Goal: Task Accomplishment & Management: Complete application form

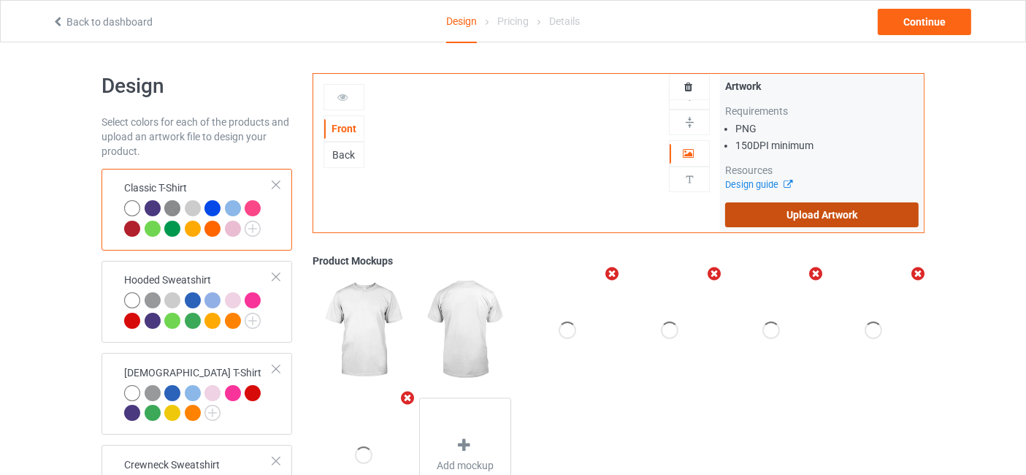
click at [814, 213] on label "Upload Artwork" at bounding box center [821, 214] width 193 height 25
click at [0, 0] on input "Upload Artwork" at bounding box center [0, 0] width 0 height 0
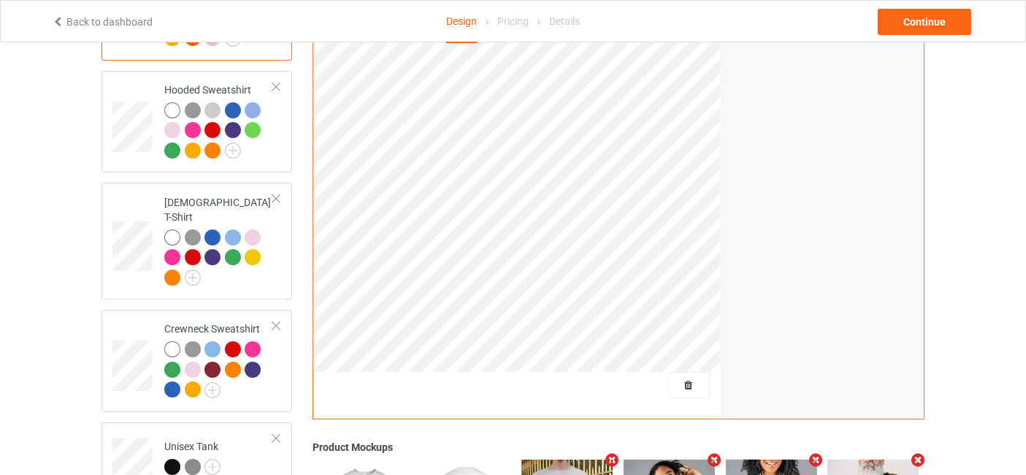
scroll to position [216, 0]
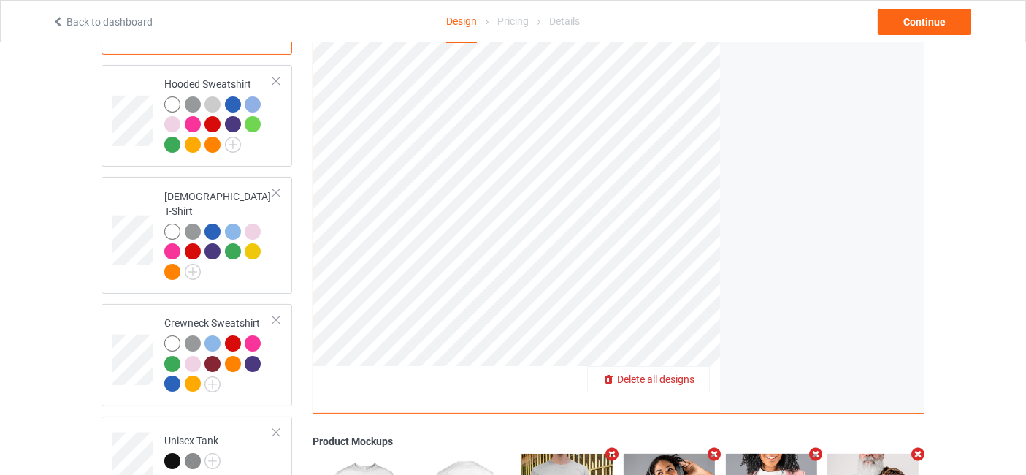
click at [690, 383] on span "Delete all designs" at bounding box center [655, 379] width 77 height 12
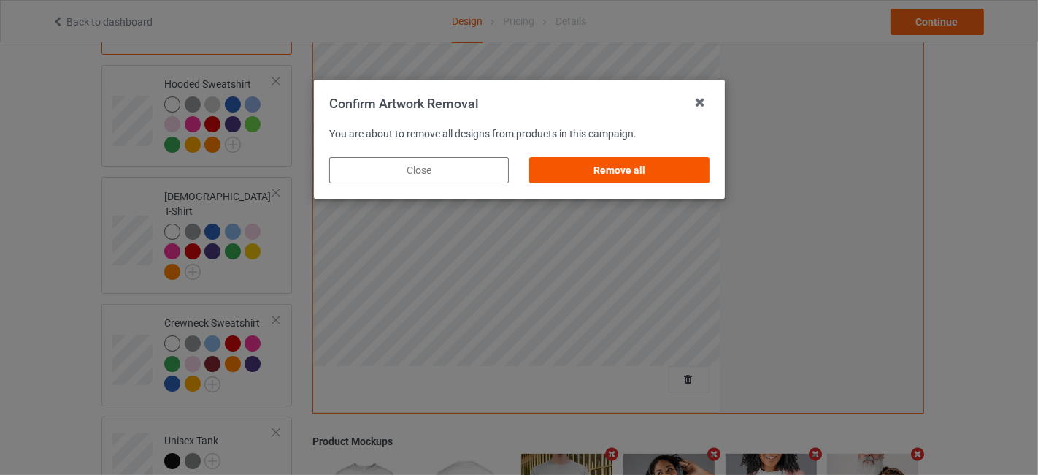
click at [637, 177] on div "Remove all" at bounding box center [619, 170] width 180 height 26
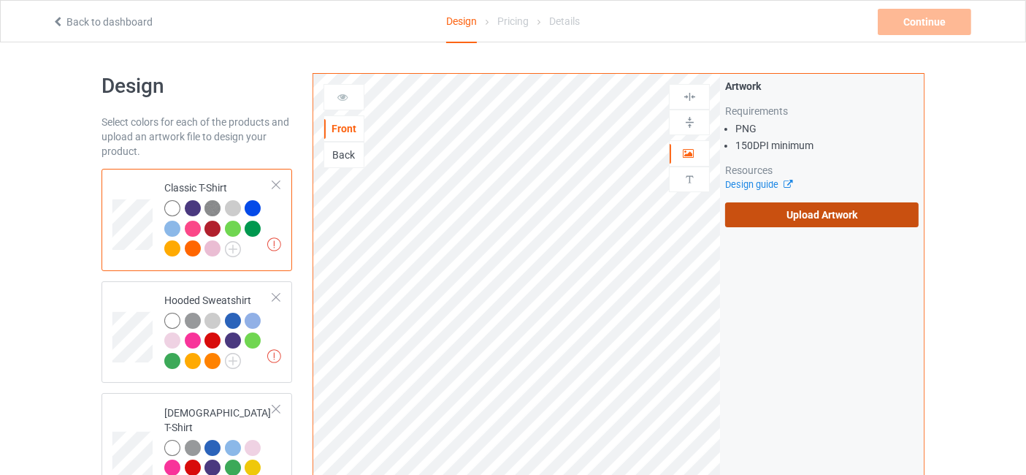
scroll to position [0, 0]
click at [803, 213] on label "Upload Artwork" at bounding box center [821, 214] width 193 height 25
click at [0, 0] on input "Upload Artwork" at bounding box center [0, 0] width 0 height 0
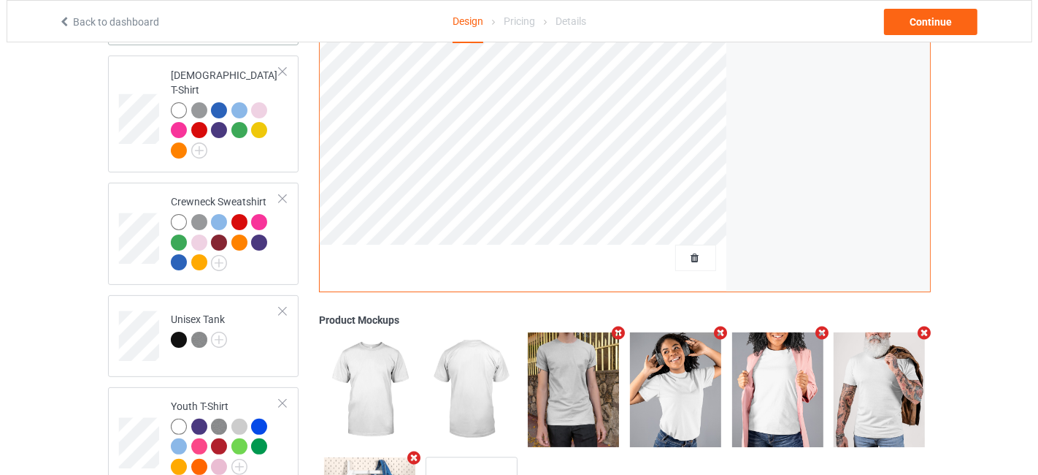
scroll to position [432, 0]
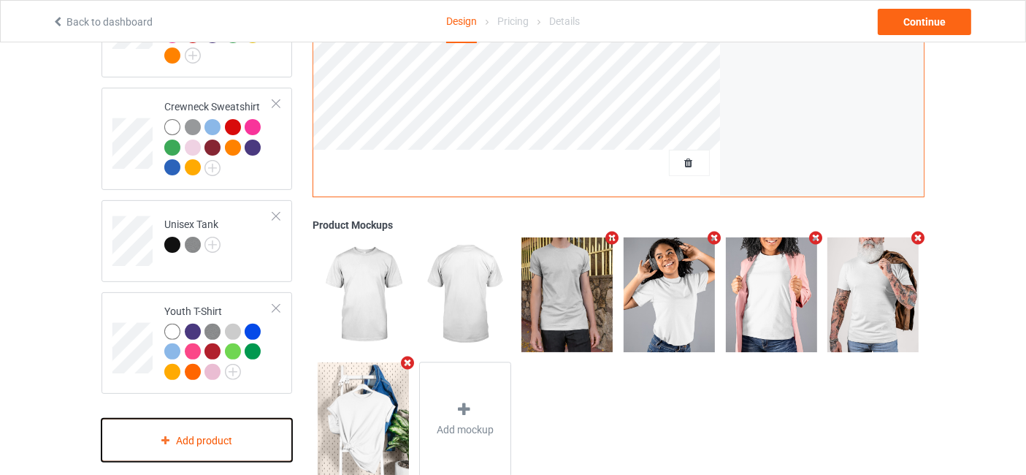
click at [208, 430] on div "Add product" at bounding box center [196, 439] width 191 height 43
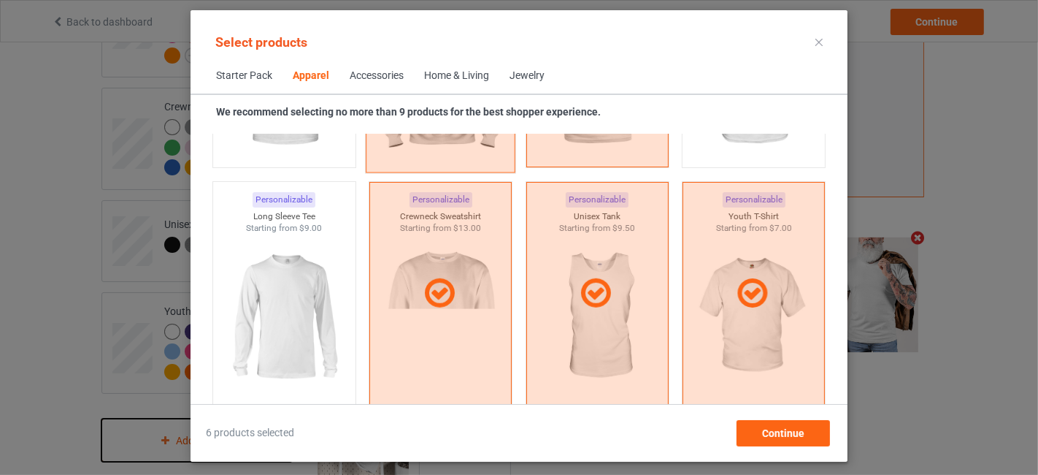
scroll to position [1193, 0]
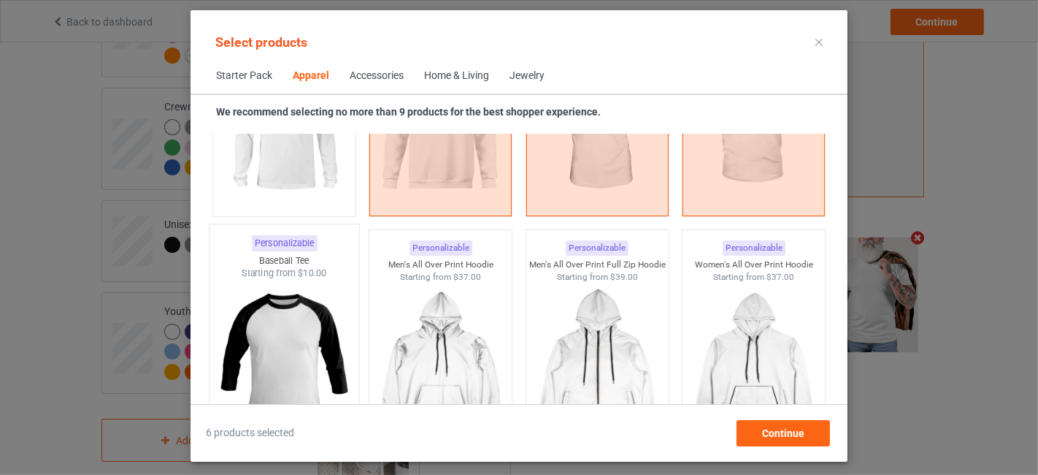
click at [305, 351] on img at bounding box center [283, 366] width 137 height 172
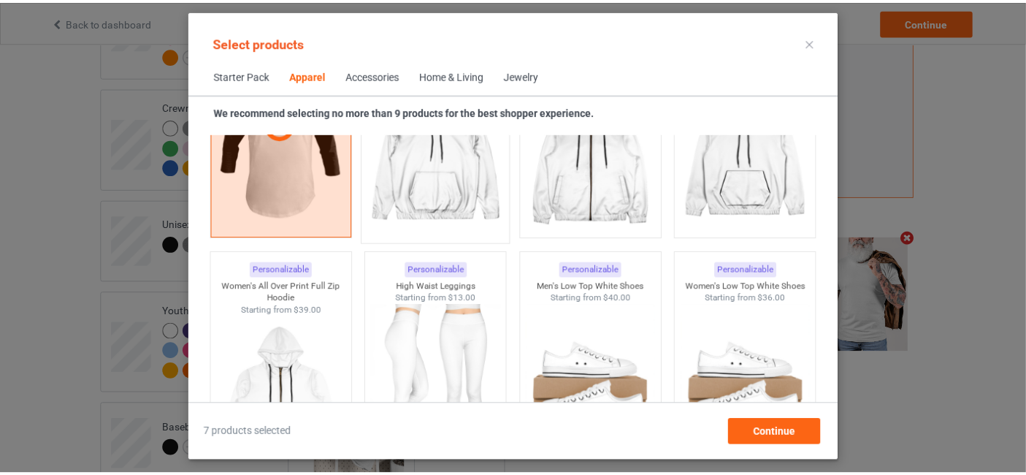
scroll to position [1625, 0]
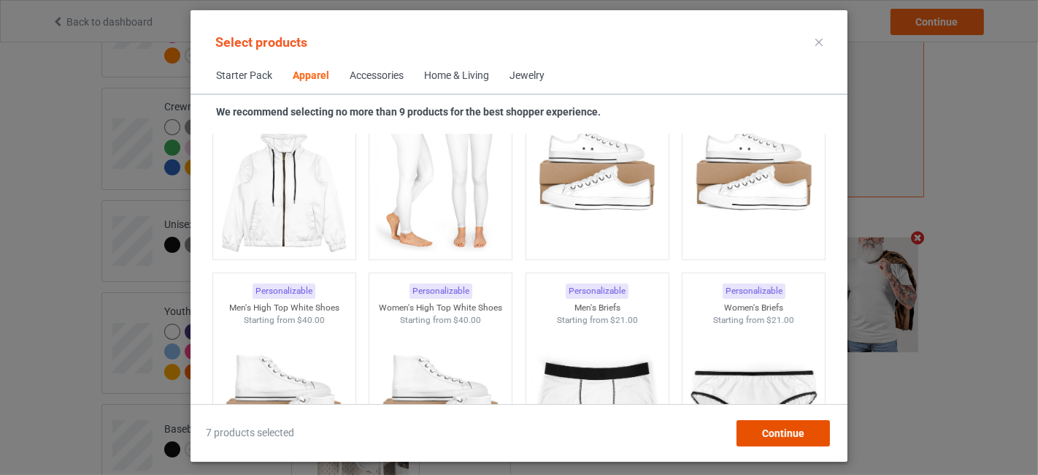
click at [804, 435] on span "Continue" at bounding box center [783, 433] width 42 height 12
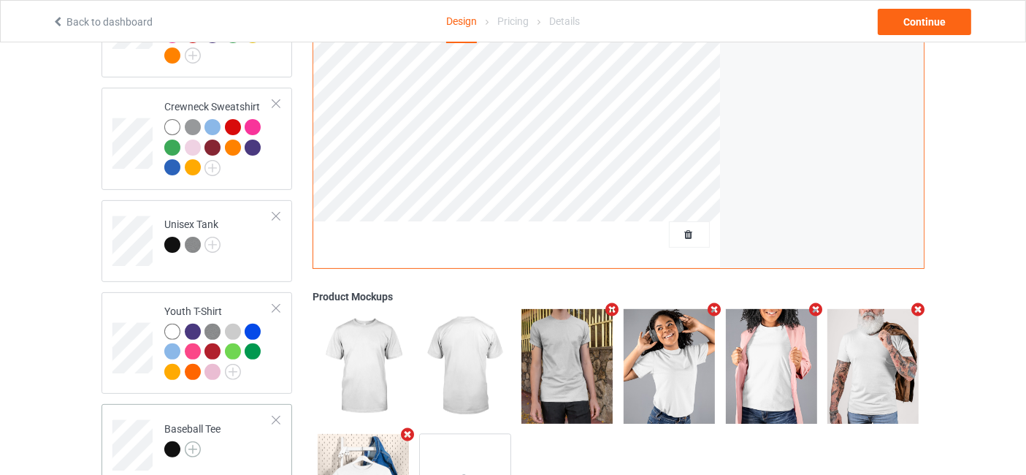
click at [190, 441] on img at bounding box center [193, 449] width 16 height 16
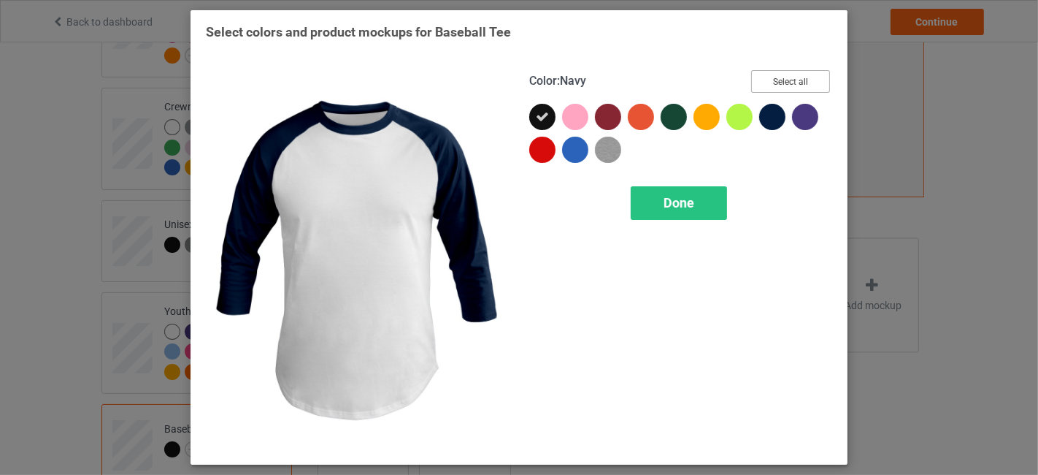
click at [807, 77] on button "Select all" at bounding box center [790, 81] width 79 height 23
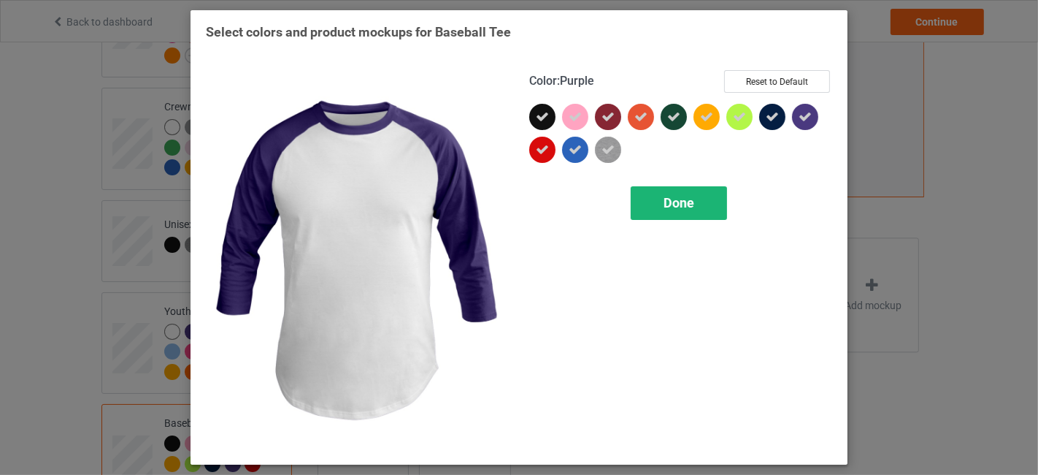
click at [676, 201] on span "Done" at bounding box center [679, 202] width 31 height 15
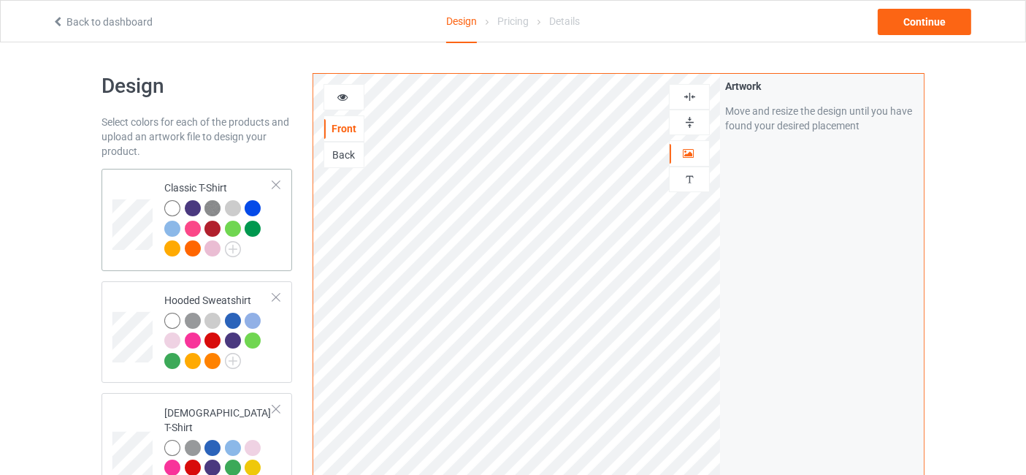
click at [173, 207] on div at bounding box center [172, 208] width 16 height 16
click at [352, 94] on div at bounding box center [343, 97] width 39 height 15
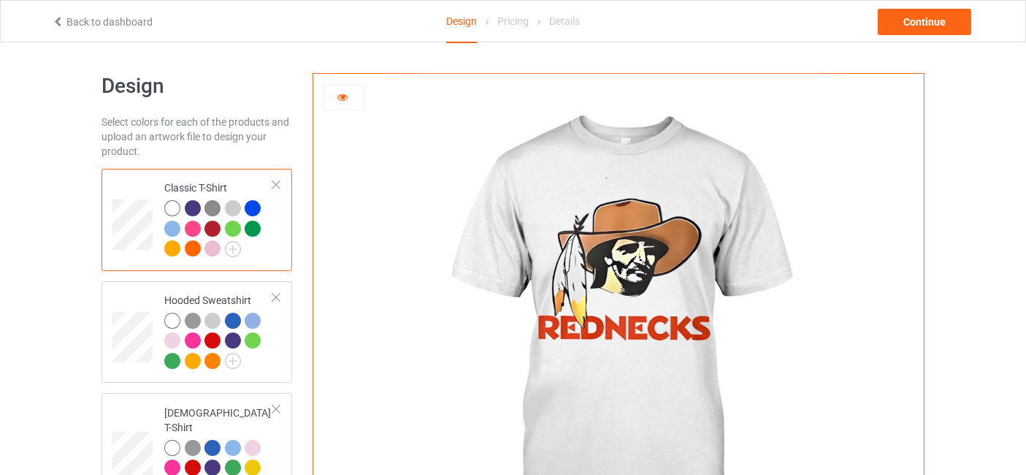
click at [196, 207] on div at bounding box center [193, 208] width 16 height 16
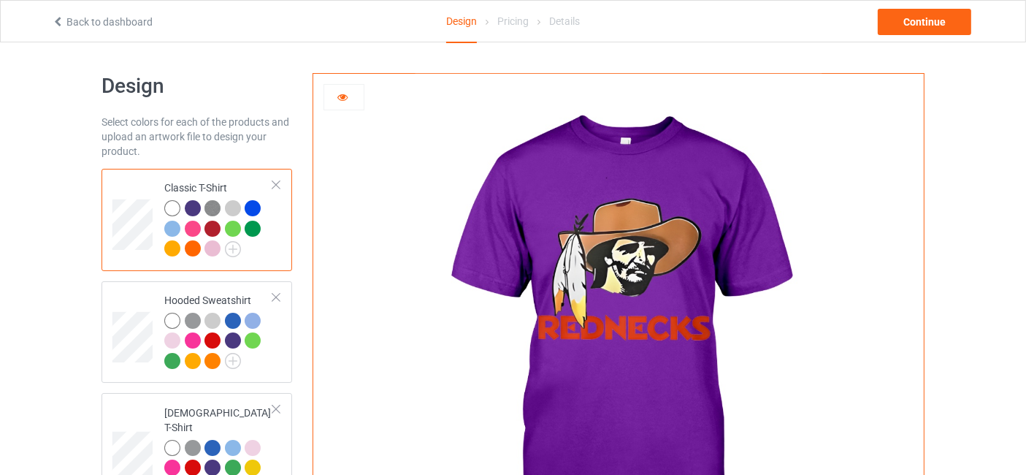
click at [214, 204] on img at bounding box center [212, 208] width 16 height 16
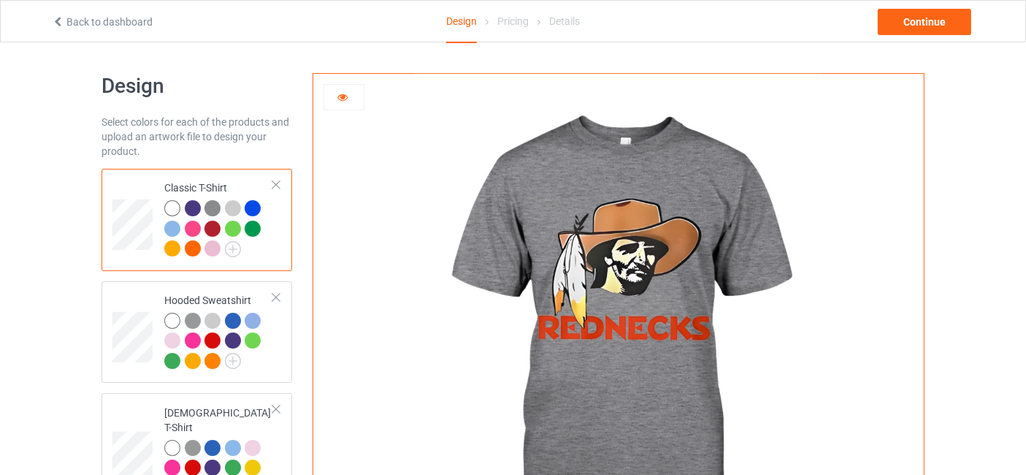
click at [230, 204] on div at bounding box center [233, 208] width 16 height 16
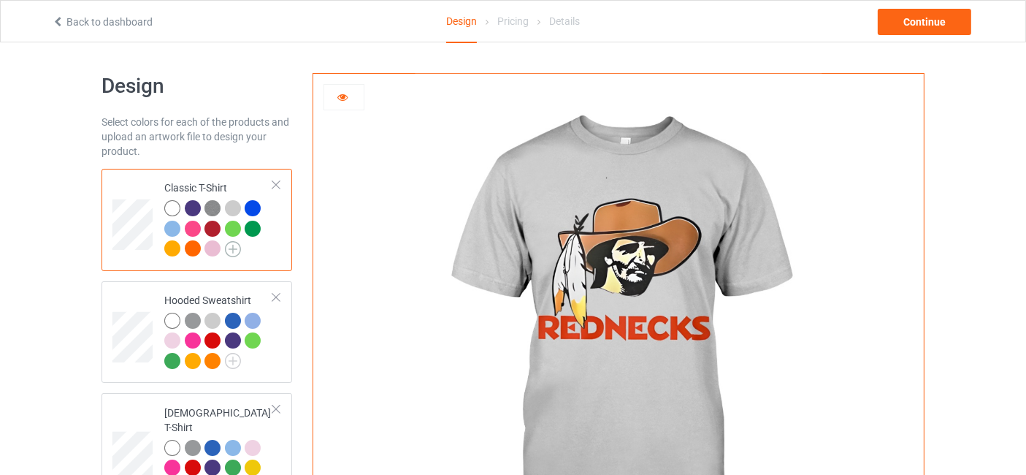
click at [234, 251] on img at bounding box center [233, 249] width 16 height 16
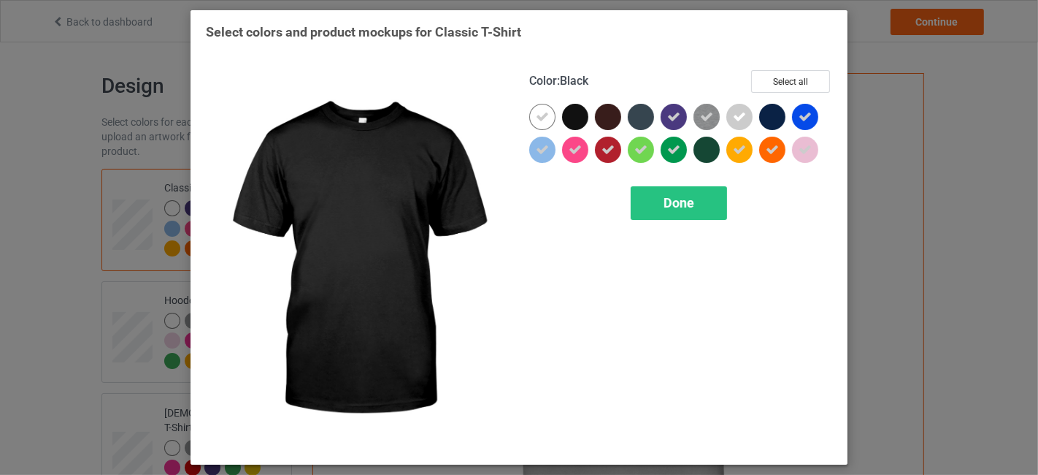
click at [578, 122] on div at bounding box center [575, 117] width 26 height 26
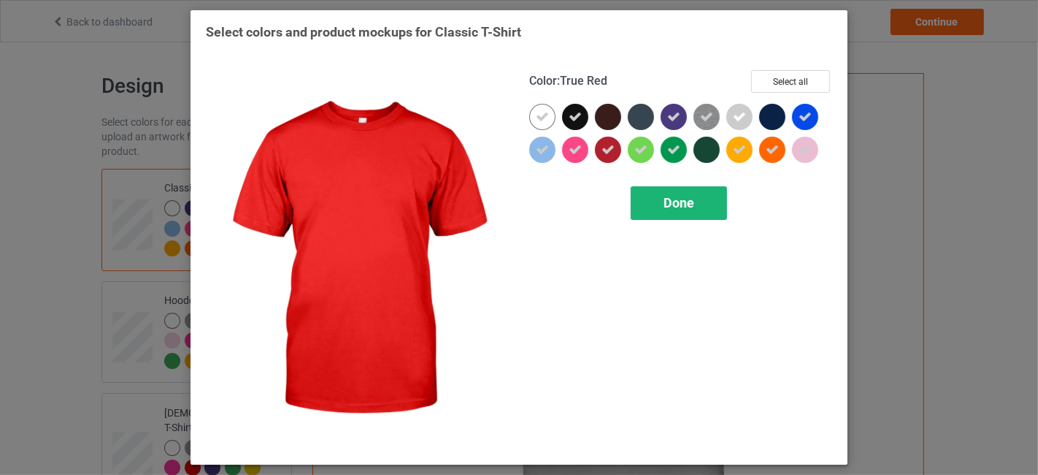
click at [716, 192] on div "Done" at bounding box center [679, 203] width 96 height 34
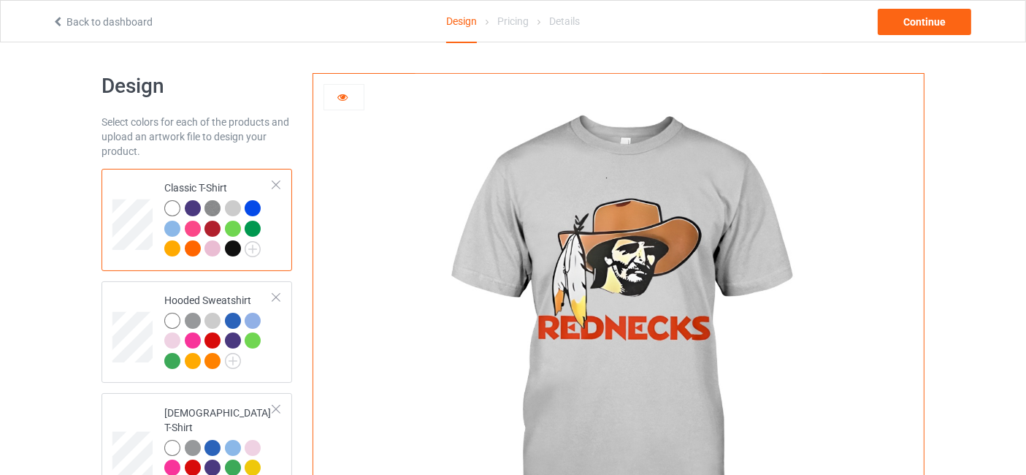
click at [231, 242] on div at bounding box center [233, 248] width 16 height 16
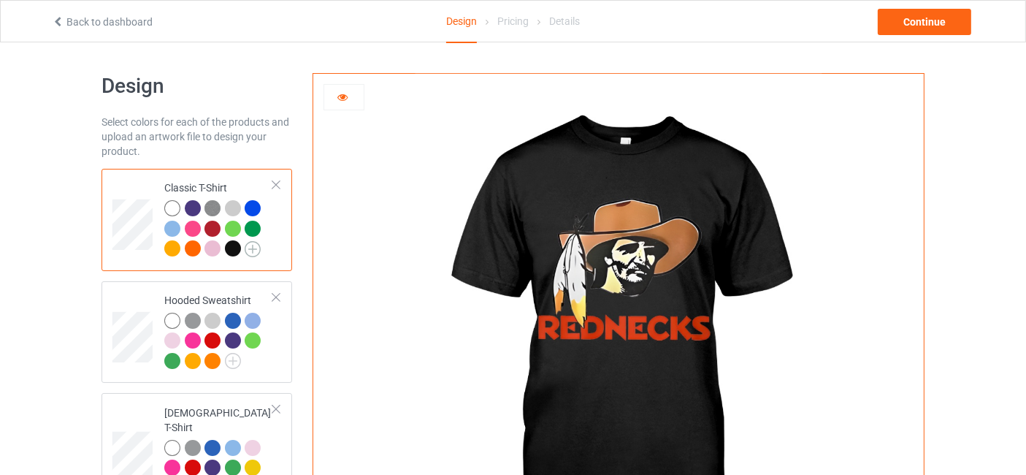
click at [250, 247] on img at bounding box center [253, 249] width 16 height 16
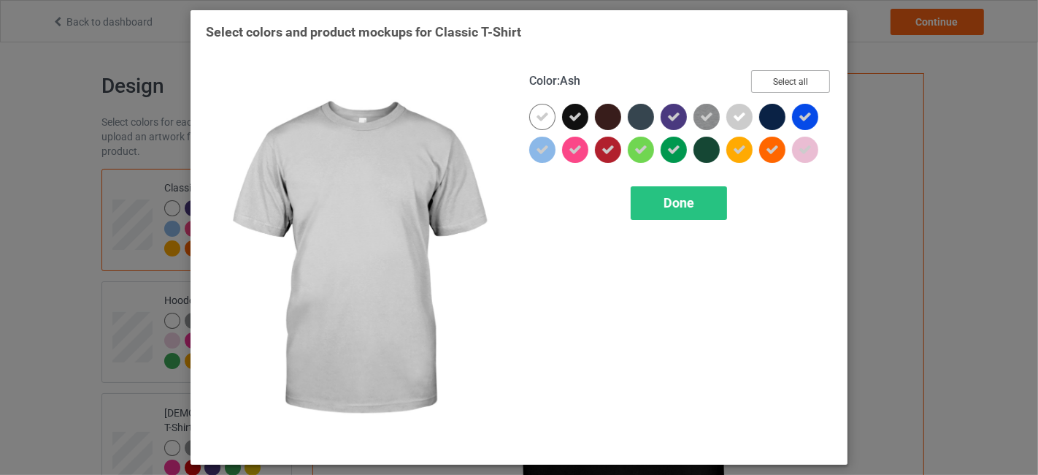
click at [783, 80] on button "Select all" at bounding box center [790, 81] width 79 height 23
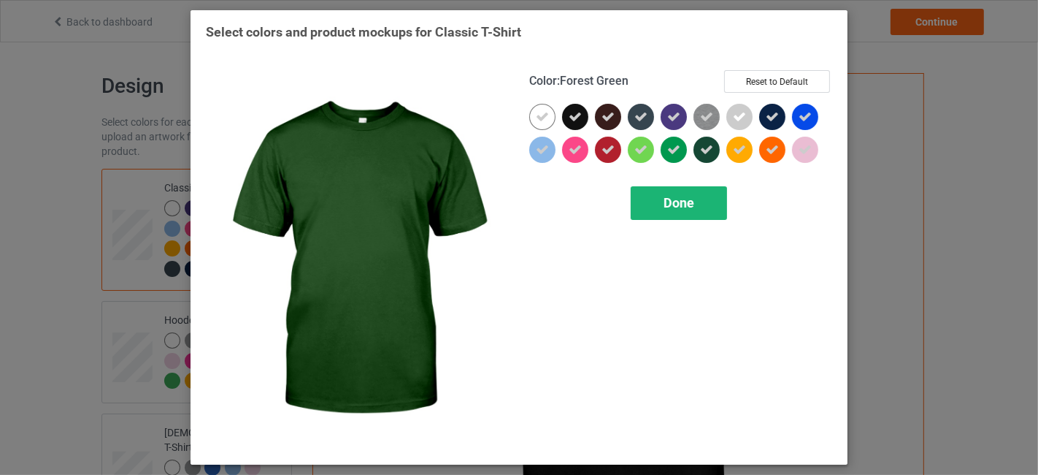
click at [684, 195] on span "Done" at bounding box center [679, 202] width 31 height 15
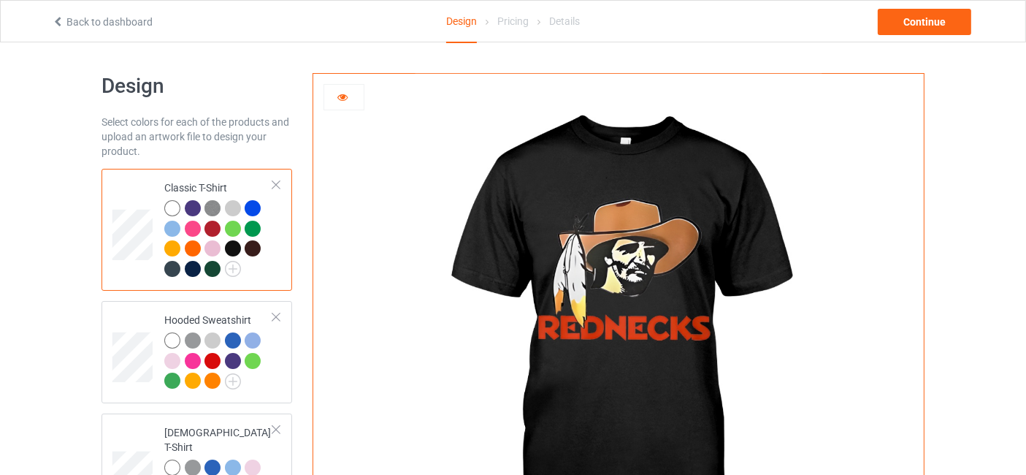
click at [212, 225] on div at bounding box center [212, 229] width 16 height 16
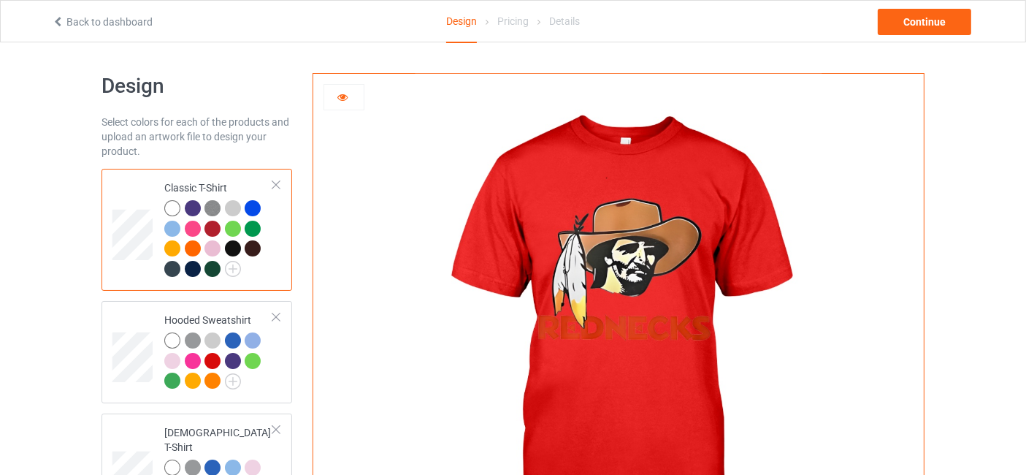
click at [223, 269] on div at bounding box center [214, 271] width 20 height 20
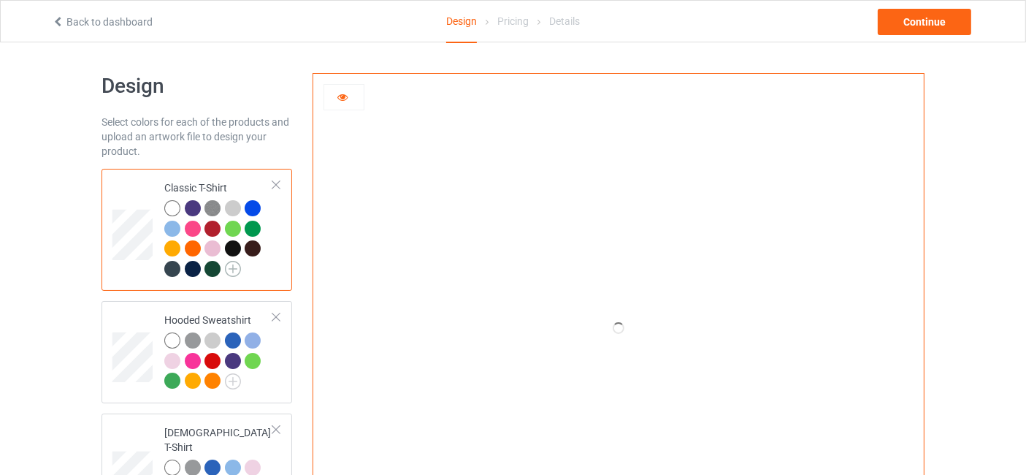
click at [234, 272] on img at bounding box center [233, 269] width 16 height 16
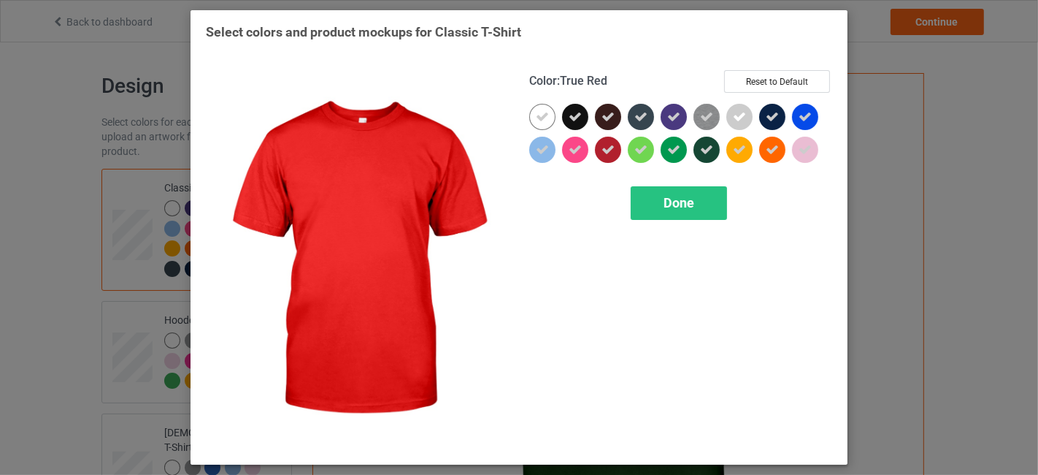
click at [611, 149] on icon at bounding box center [608, 149] width 13 height 13
click at [691, 198] on span "Done" at bounding box center [679, 202] width 31 height 15
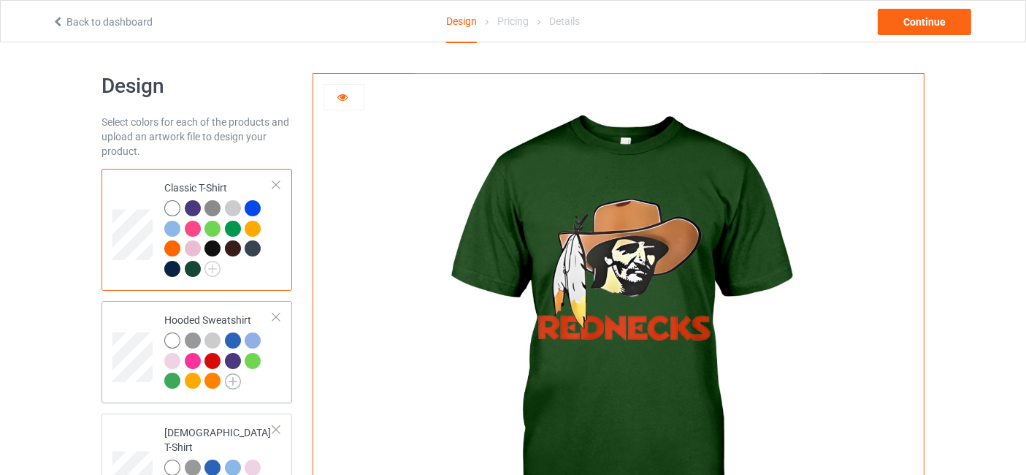
click at [231, 385] on img at bounding box center [233, 381] width 16 height 16
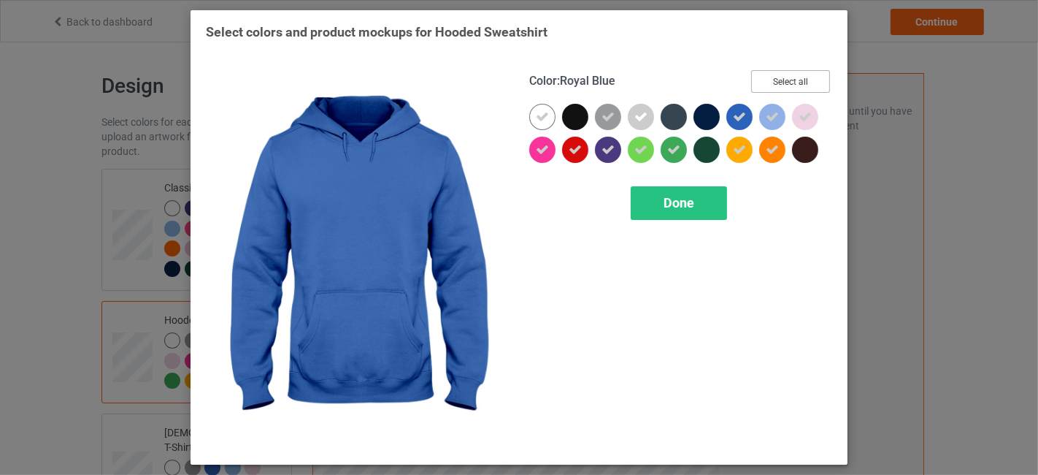
click at [792, 78] on button "Select all" at bounding box center [790, 81] width 79 height 23
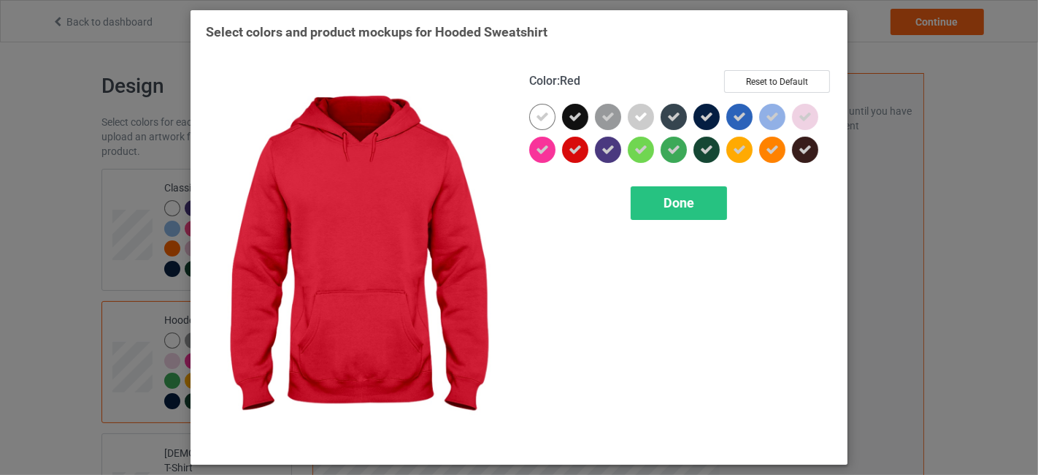
click at [577, 153] on icon at bounding box center [575, 149] width 13 height 13
click at [676, 200] on span "Done" at bounding box center [679, 202] width 31 height 15
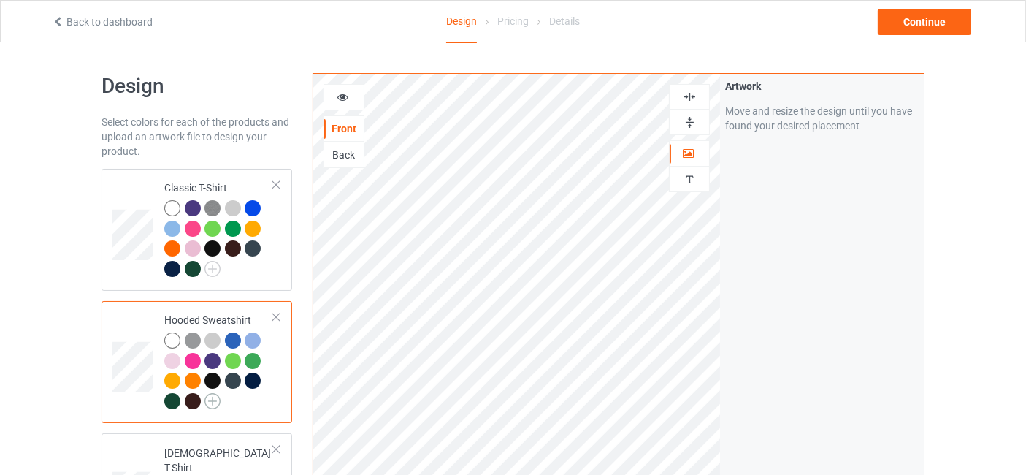
click at [213, 395] on img at bounding box center [212, 401] width 16 height 16
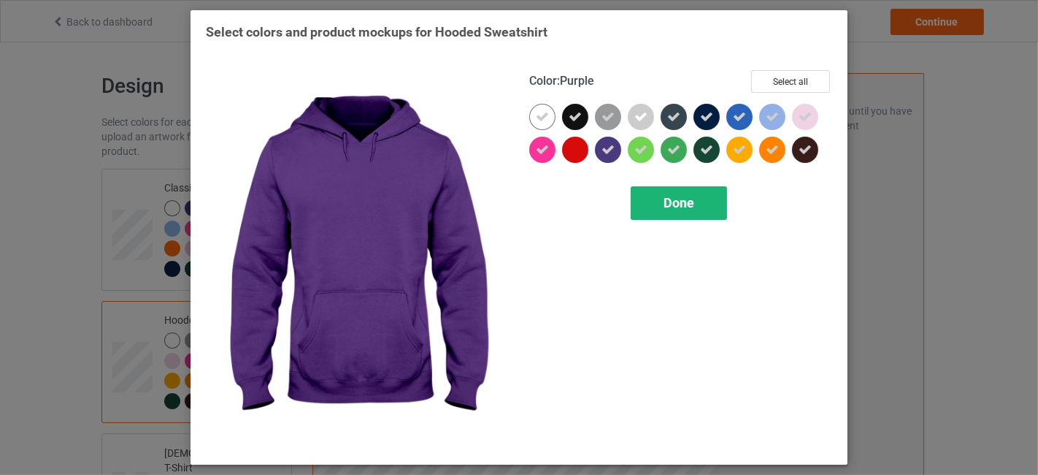
click at [691, 196] on span "Done" at bounding box center [679, 202] width 31 height 15
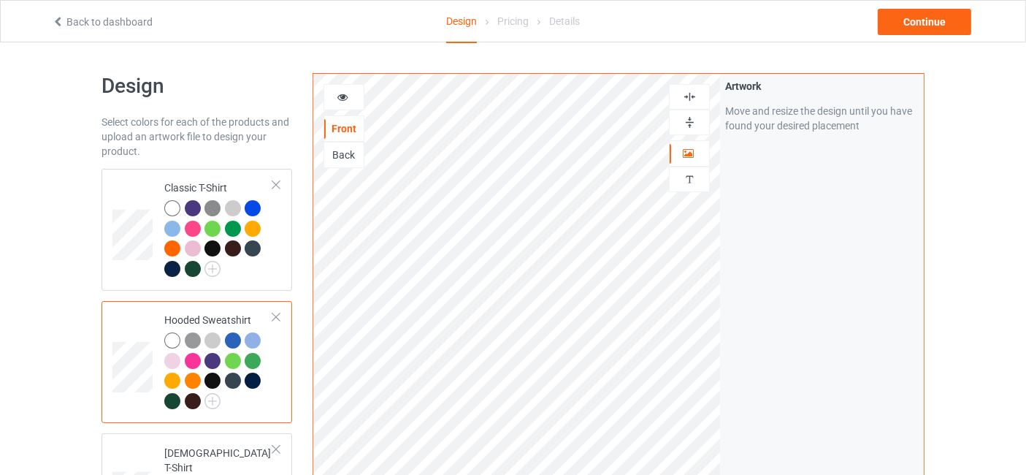
scroll to position [216, 0]
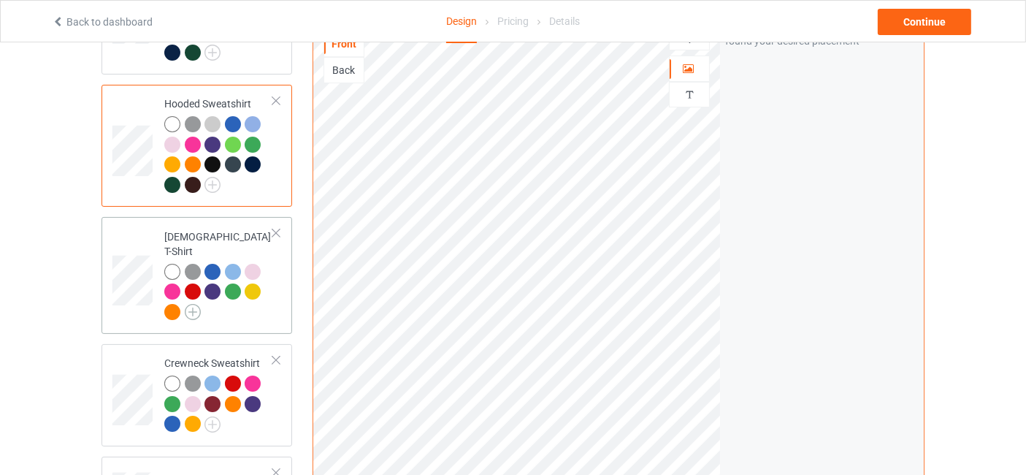
click at [197, 304] on img at bounding box center [193, 312] width 16 height 16
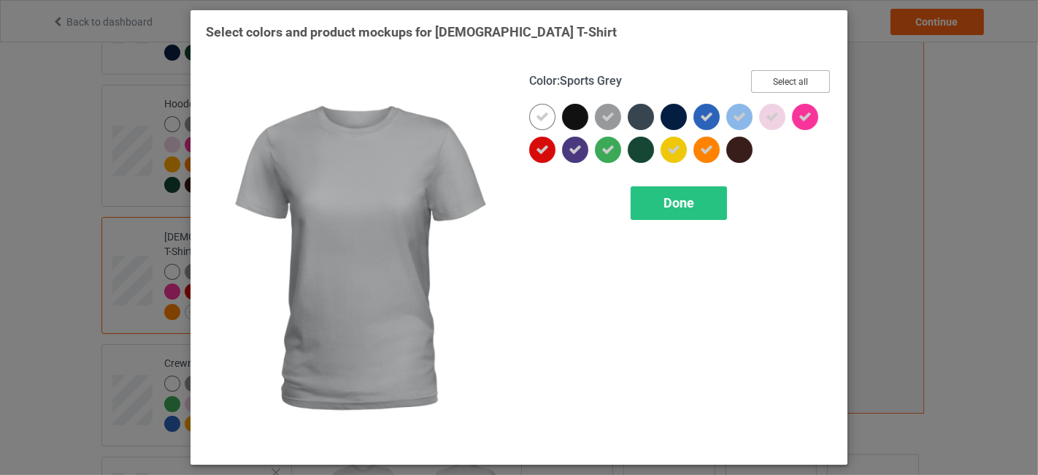
click at [798, 76] on button "Select all" at bounding box center [790, 81] width 79 height 23
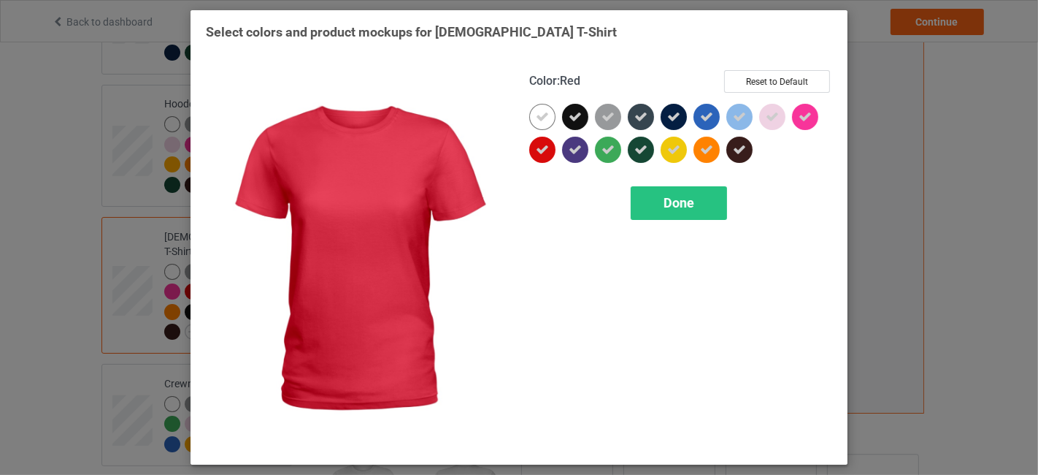
click at [536, 149] on icon at bounding box center [542, 149] width 13 height 13
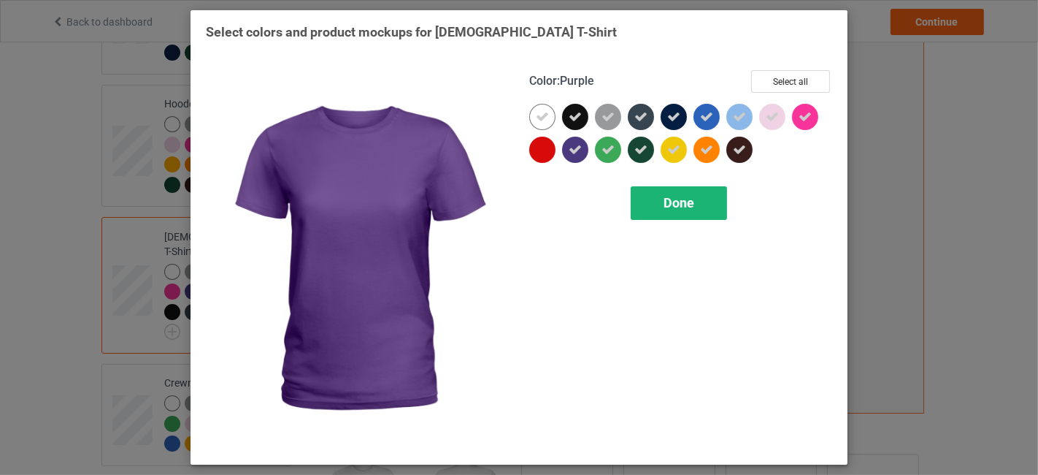
click at [689, 209] on span "Done" at bounding box center [679, 202] width 31 height 15
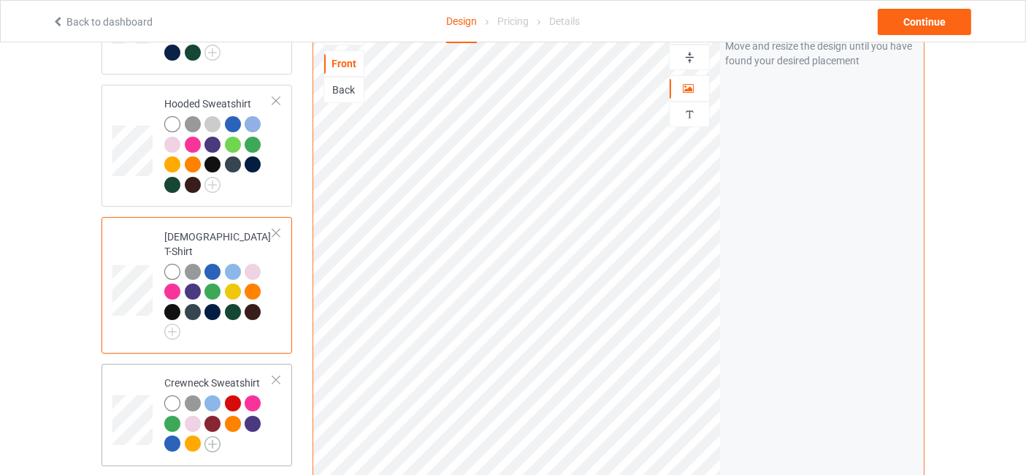
click at [205, 436] on img at bounding box center [212, 444] width 16 height 16
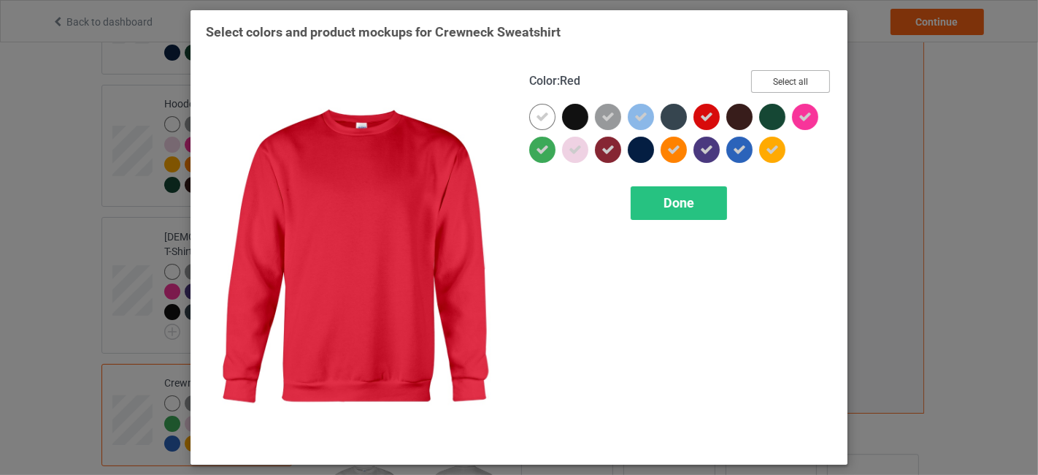
drag, startPoint x: 777, startPoint y: 74, endPoint x: 774, endPoint y: 82, distance: 8.5
click at [778, 74] on button "Select all" at bounding box center [790, 81] width 79 height 23
drag, startPoint x: 705, startPoint y: 115, endPoint x: 684, endPoint y: 158, distance: 47.7
click at [705, 115] on icon at bounding box center [706, 116] width 13 height 13
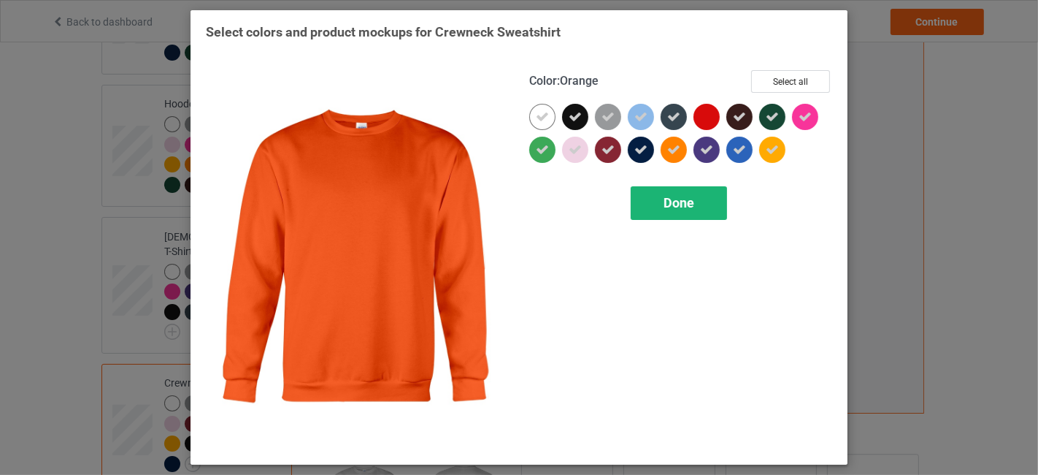
click at [672, 188] on div "Done" at bounding box center [679, 203] width 96 height 34
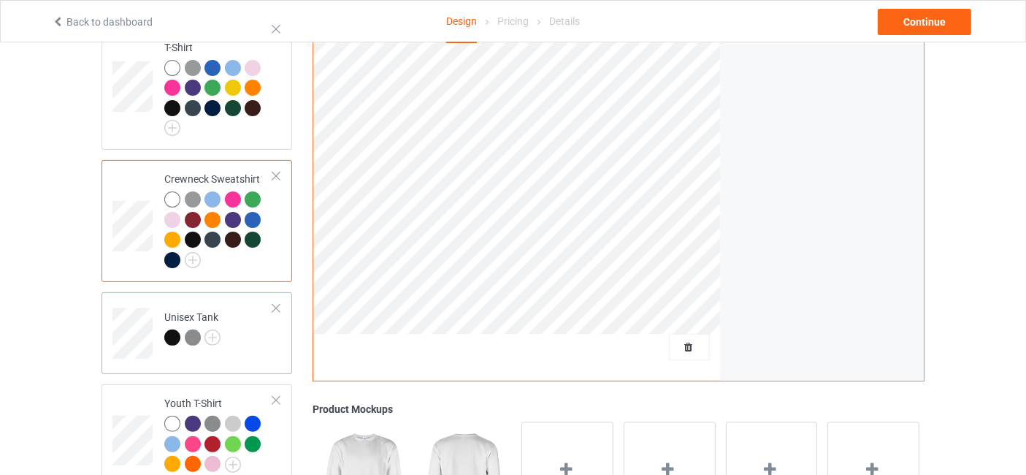
scroll to position [432, 0]
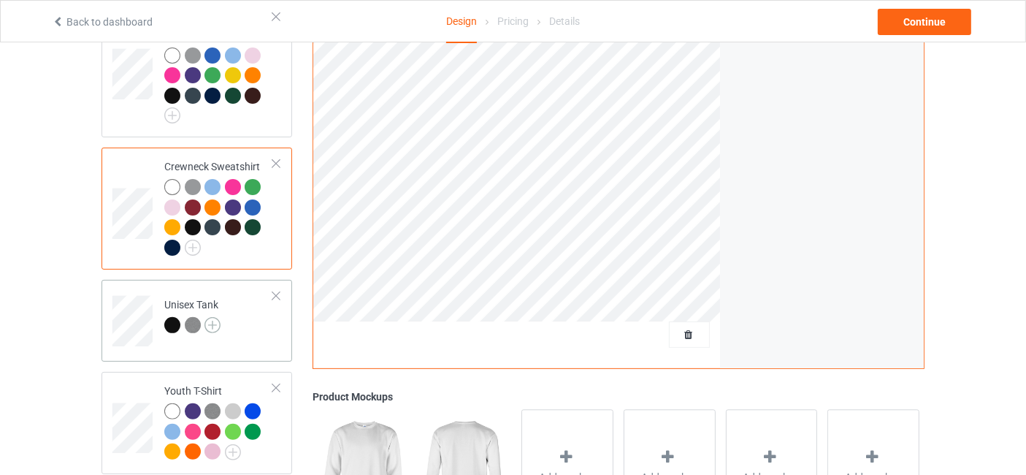
click at [218, 317] on img at bounding box center [212, 325] width 16 height 16
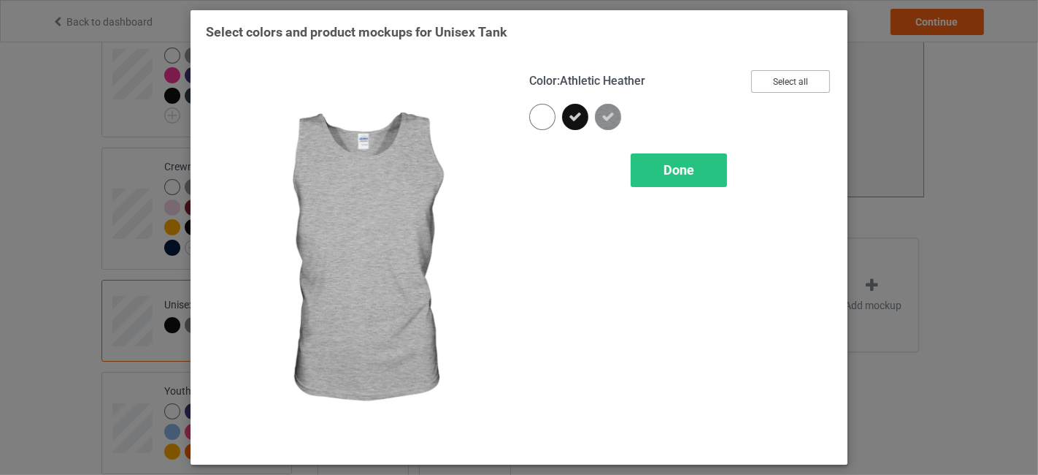
drag, startPoint x: 784, startPoint y: 81, endPoint x: 781, endPoint y: 91, distance: 9.9
click at [785, 81] on button "Select all" at bounding box center [790, 81] width 79 height 23
click at [675, 177] on div "Done" at bounding box center [679, 170] width 96 height 34
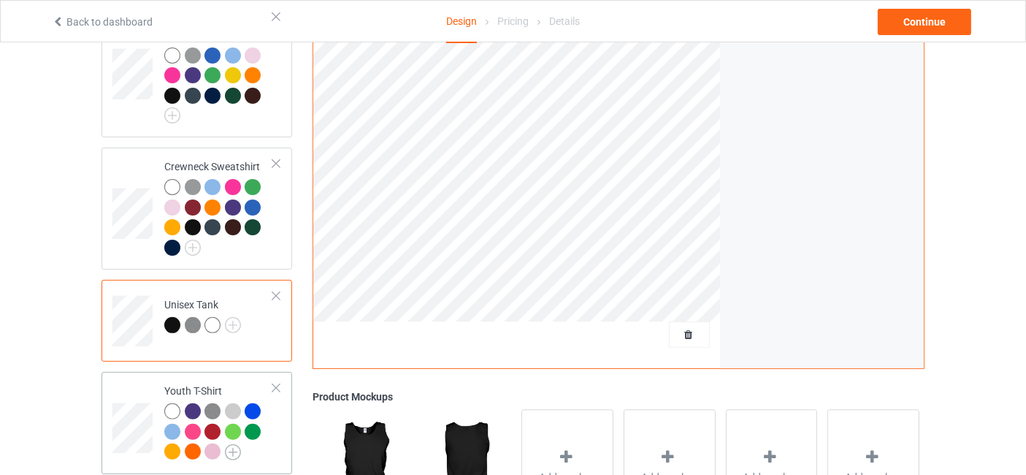
click at [231, 444] on img at bounding box center [233, 452] width 16 height 16
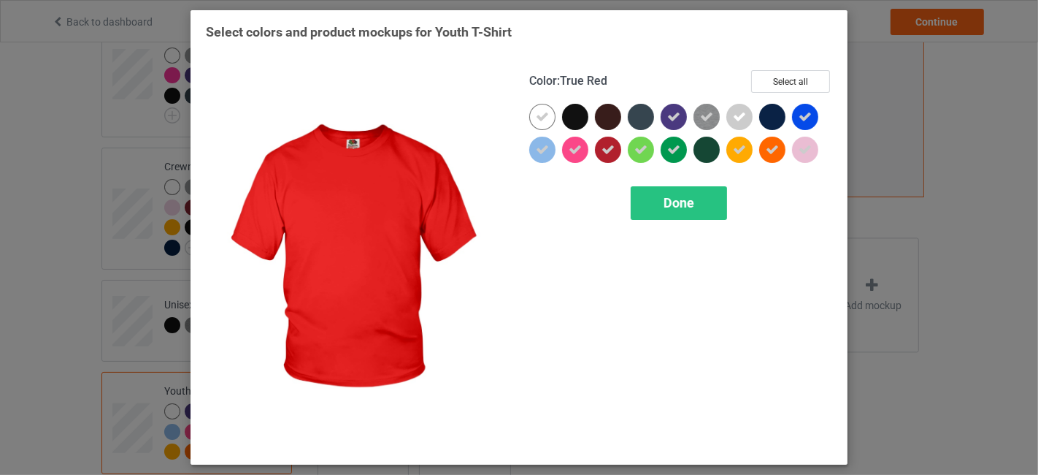
click at [610, 143] on icon at bounding box center [608, 149] width 13 height 13
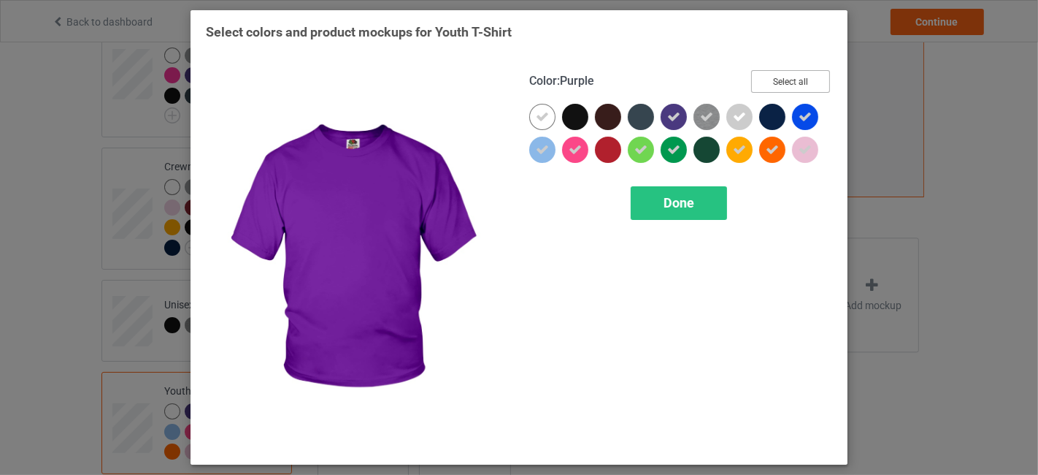
click at [807, 83] on button "Select all" at bounding box center [790, 81] width 79 height 23
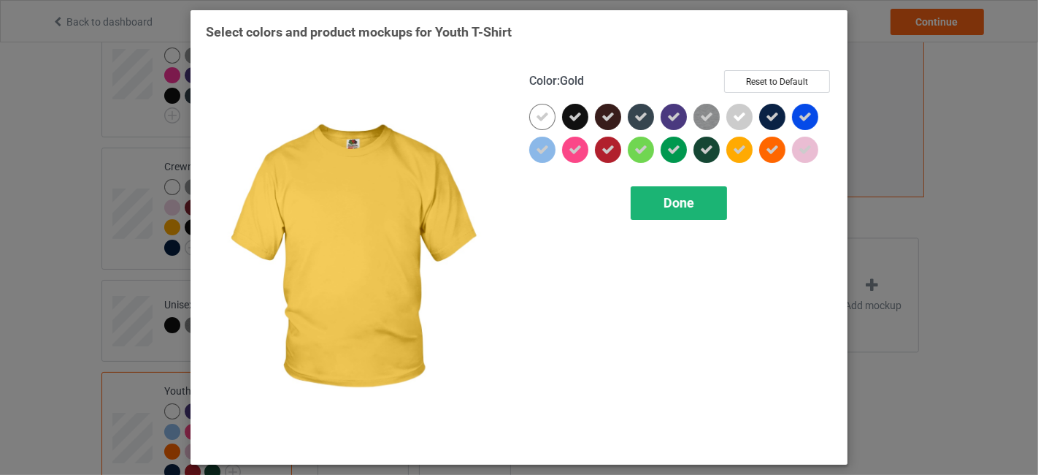
click at [707, 193] on div "Done" at bounding box center [679, 203] width 96 height 34
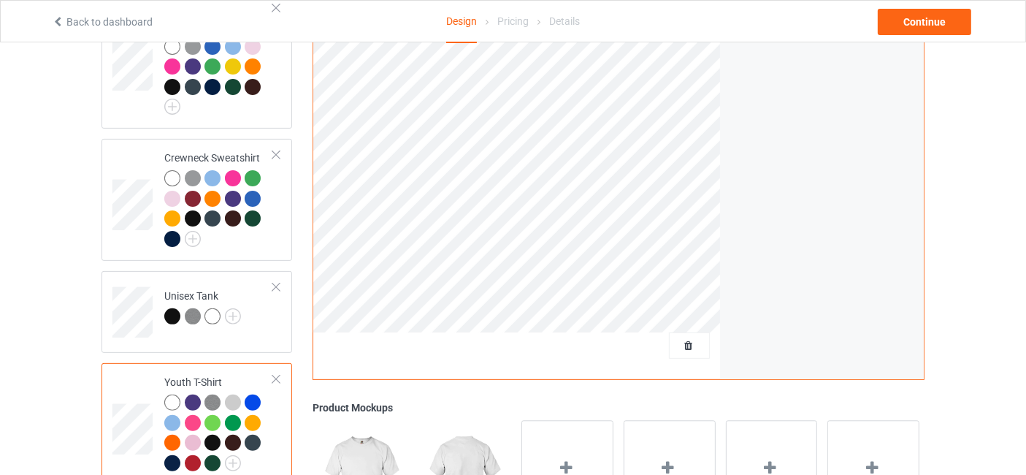
scroll to position [645, 0]
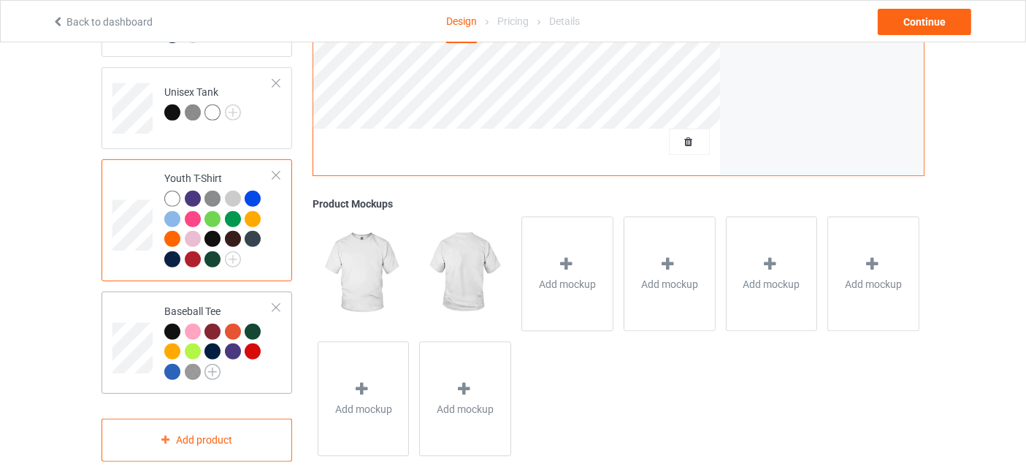
click at [220, 364] on img at bounding box center [212, 372] width 16 height 16
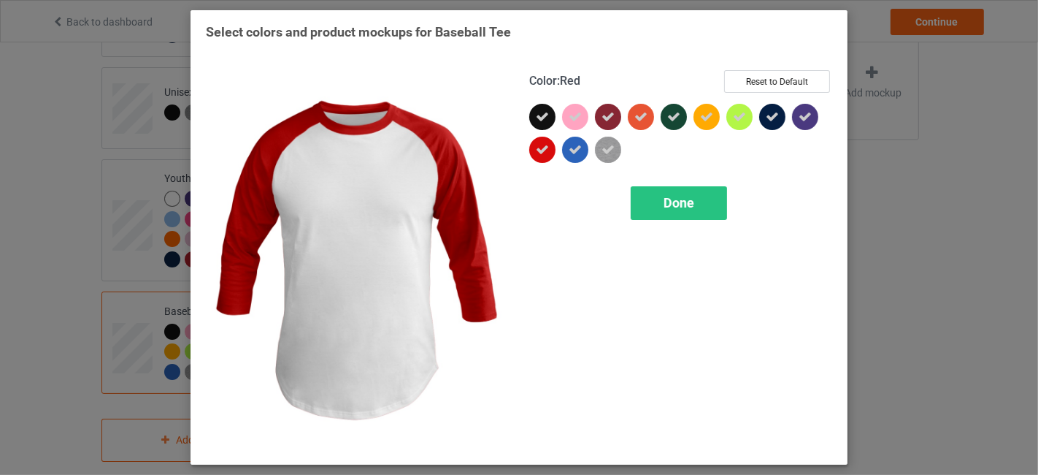
click at [556, 150] on div at bounding box center [545, 153] width 33 height 33
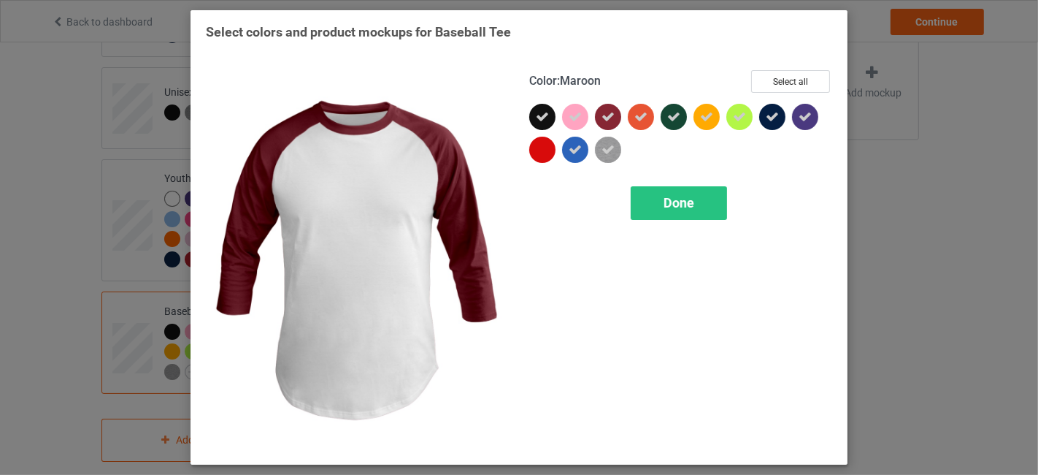
click at [602, 113] on icon at bounding box center [608, 116] width 13 height 13
click at [603, 113] on div at bounding box center [608, 117] width 26 height 26
click at [679, 201] on span "Done" at bounding box center [679, 202] width 31 height 15
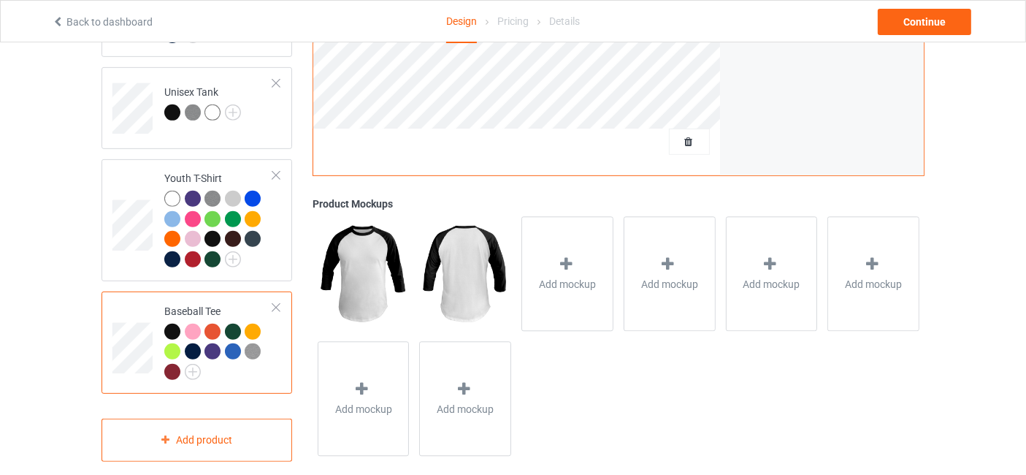
click at [173, 364] on div at bounding box center [172, 372] width 16 height 16
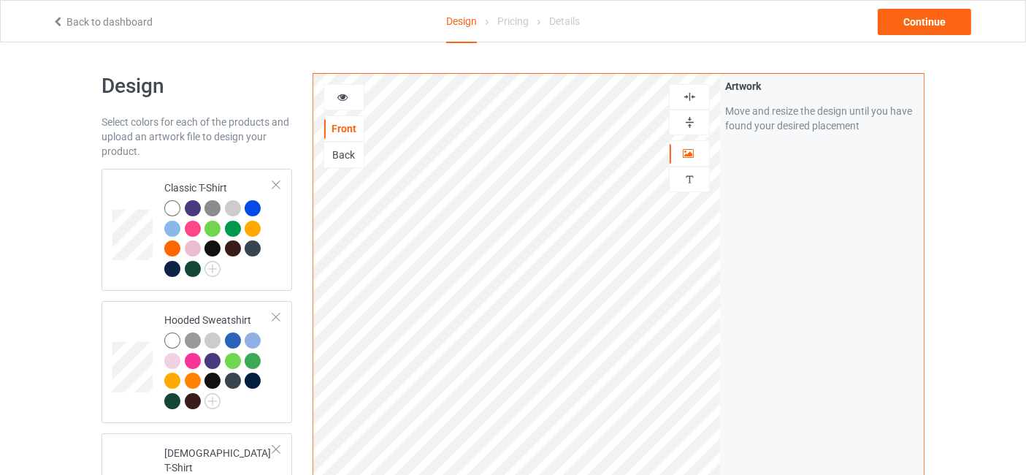
click at [345, 90] on icon at bounding box center [343, 95] width 12 height 10
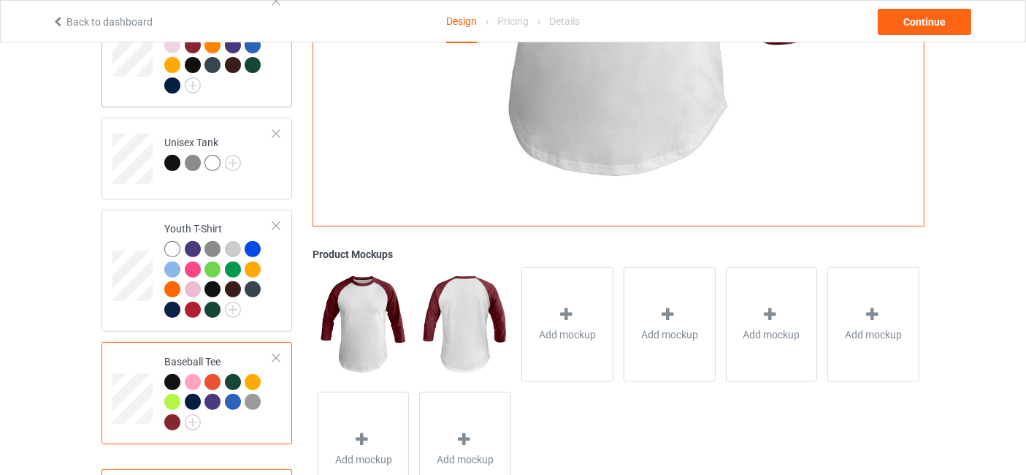
scroll to position [645, 0]
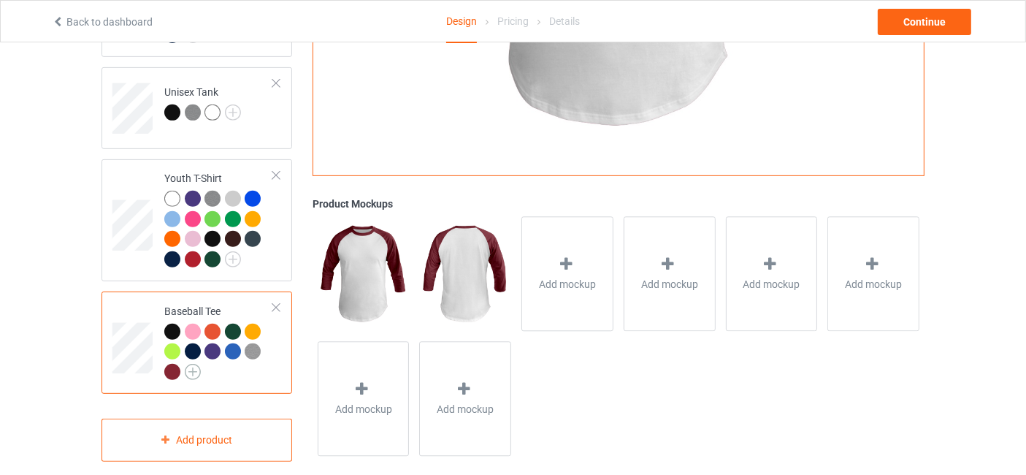
click at [199, 364] on img at bounding box center [193, 372] width 16 height 16
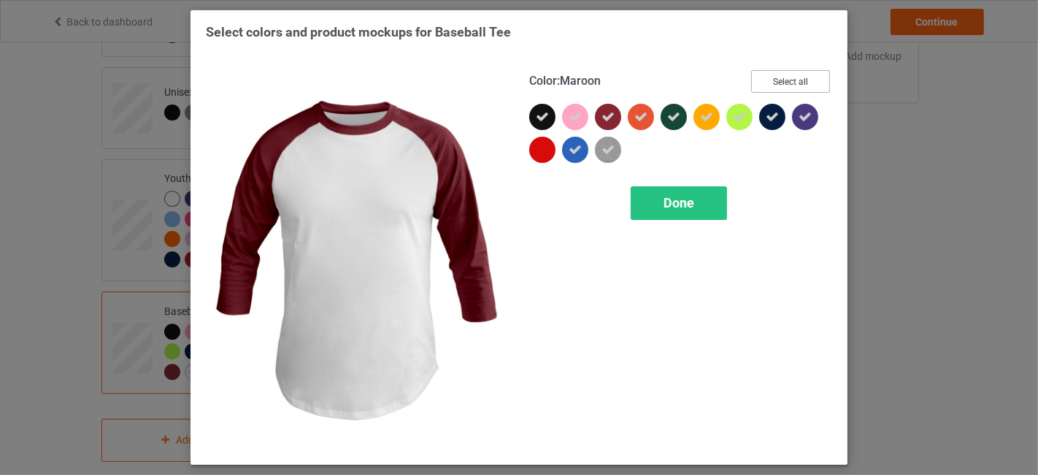
click at [783, 80] on button "Select all" at bounding box center [790, 81] width 79 height 23
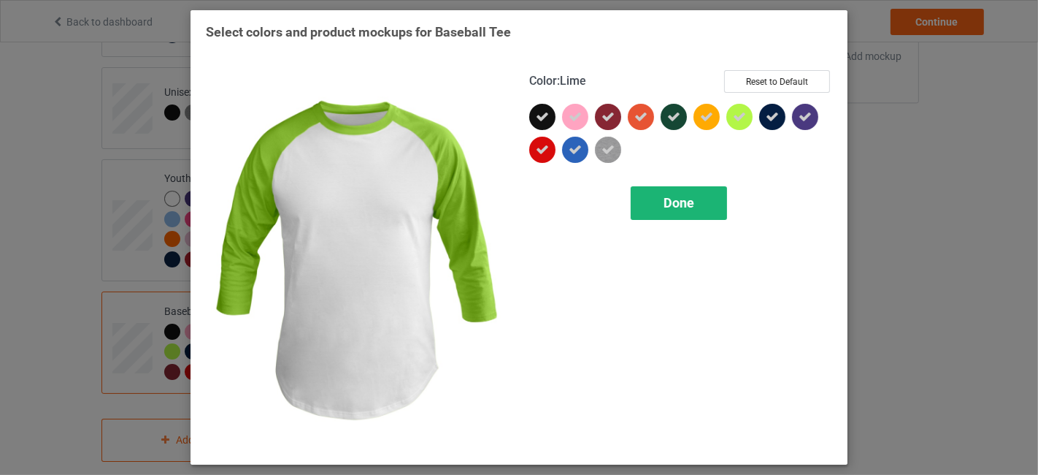
click at [666, 210] on div "Done" at bounding box center [679, 203] width 96 height 34
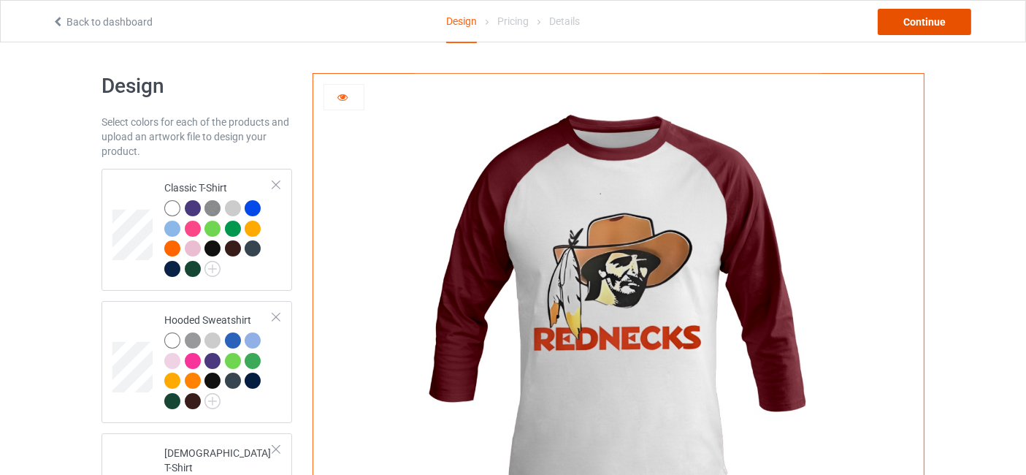
click at [943, 12] on div "Continue" at bounding box center [924, 22] width 93 height 26
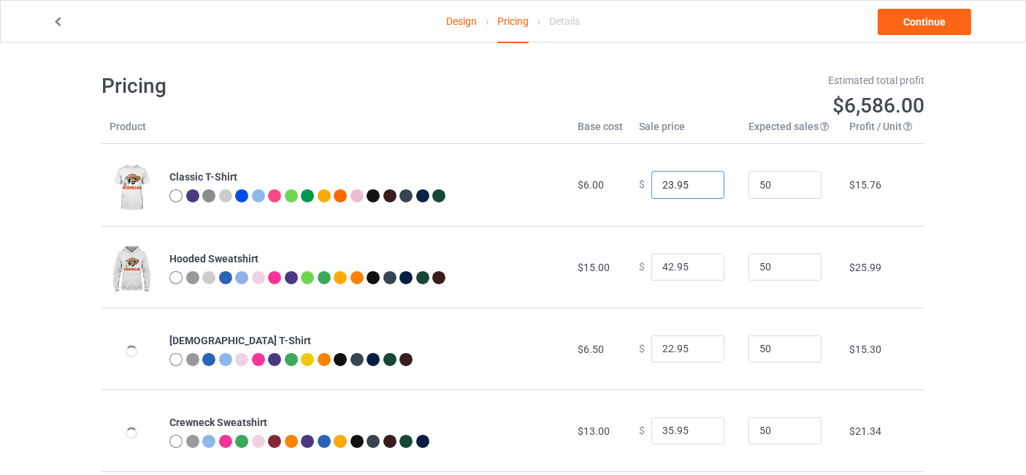
click at [701, 180] on input "23.95" at bounding box center [687, 185] width 73 height 28
type input "24.95"
click at [701, 180] on input "24.95" at bounding box center [687, 185] width 73 height 28
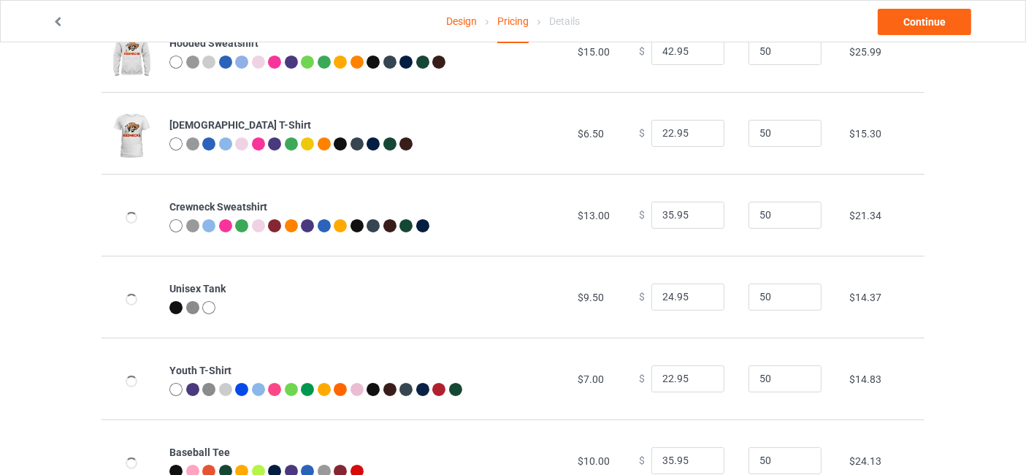
scroll to position [216, 0]
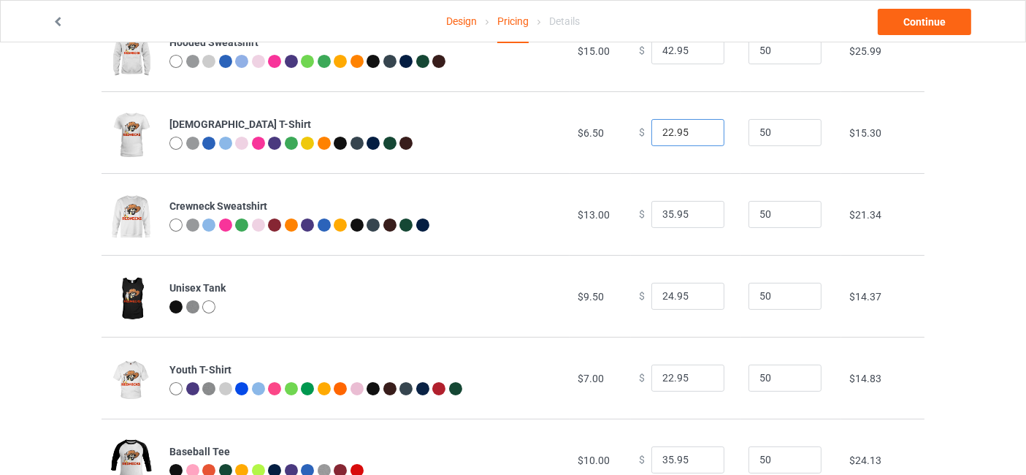
click at [700, 124] on input "22.95" at bounding box center [687, 133] width 73 height 28
click at [699, 129] on input "23.95" at bounding box center [687, 133] width 73 height 28
type input "24.95"
click at [699, 129] on input "24.95" at bounding box center [687, 133] width 73 height 28
click at [701, 291] on input "25.95" at bounding box center [687, 297] width 73 height 28
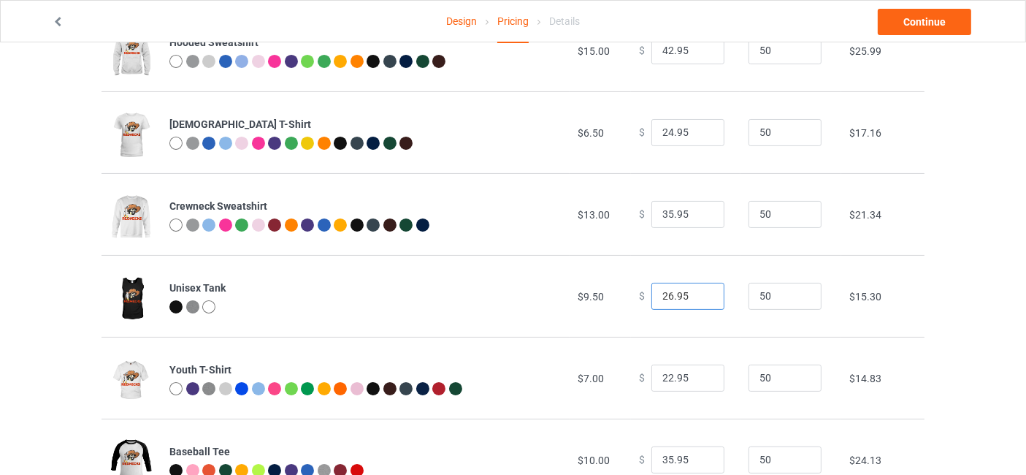
type input "26.95"
click at [701, 291] on input "26.95" at bounding box center [687, 297] width 73 height 28
click at [699, 372] on input "23.95" at bounding box center [687, 378] width 73 height 28
click at [699, 372] on input "24.95" at bounding box center [687, 378] width 73 height 28
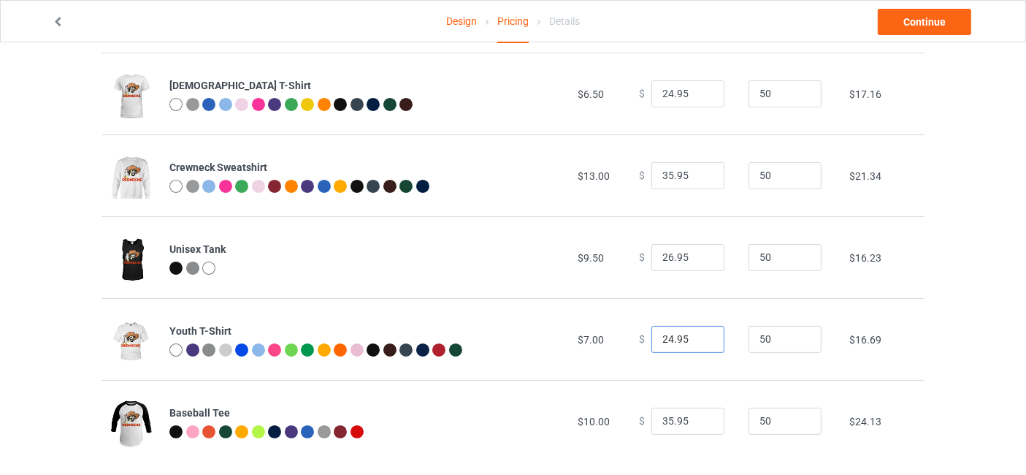
scroll to position [272, 0]
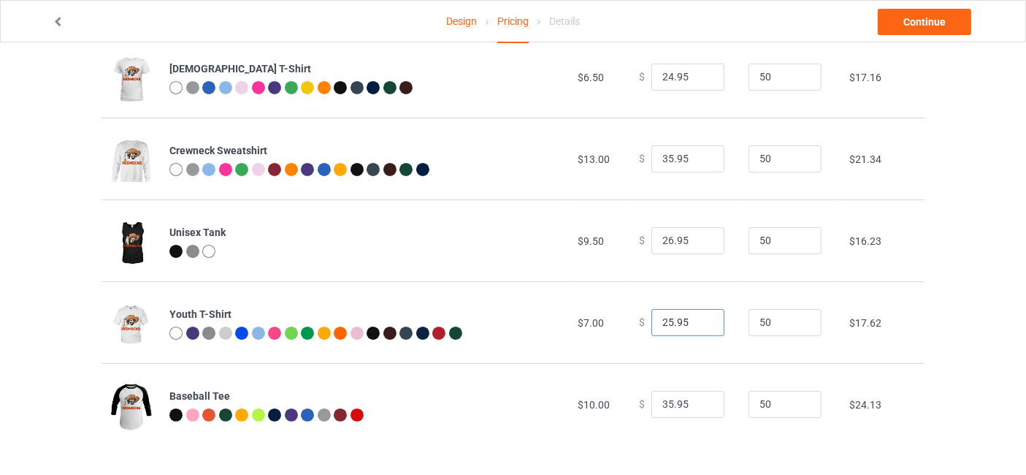
type input "25.95"
click at [700, 315] on input "25.95" at bounding box center [687, 323] width 73 height 28
click at [920, 28] on link "Continue" at bounding box center [924, 22] width 93 height 26
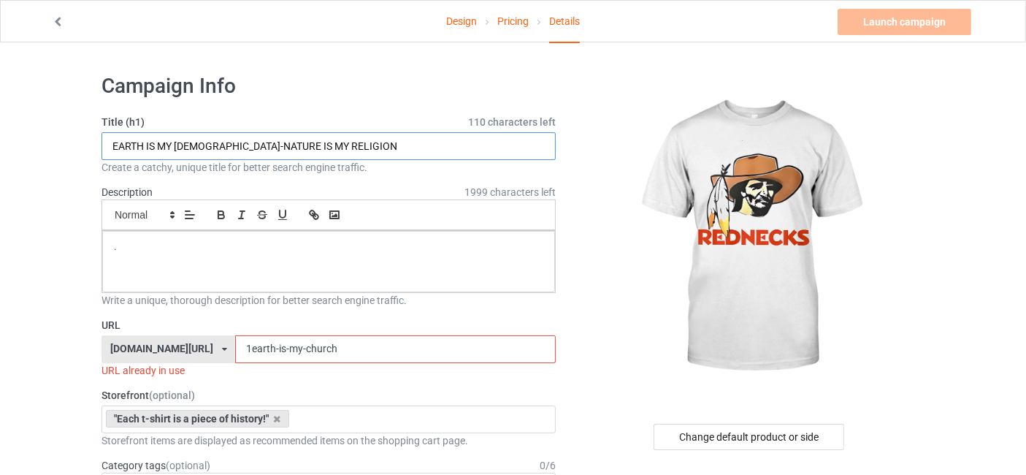
drag, startPoint x: 242, startPoint y: 151, endPoint x: 91, endPoint y: 159, distance: 151.4
type input "REDNECKS"
drag, startPoint x: 358, startPoint y: 345, endPoint x: 225, endPoint y: 345, distance: 133.6
click at [225, 345] on div "[DOMAIN_NAME][URL] [DOMAIN_NAME][URL] [DOMAIN_NAME][URL] [DOMAIN_NAME][URL] 66b…" at bounding box center [328, 349] width 454 height 28
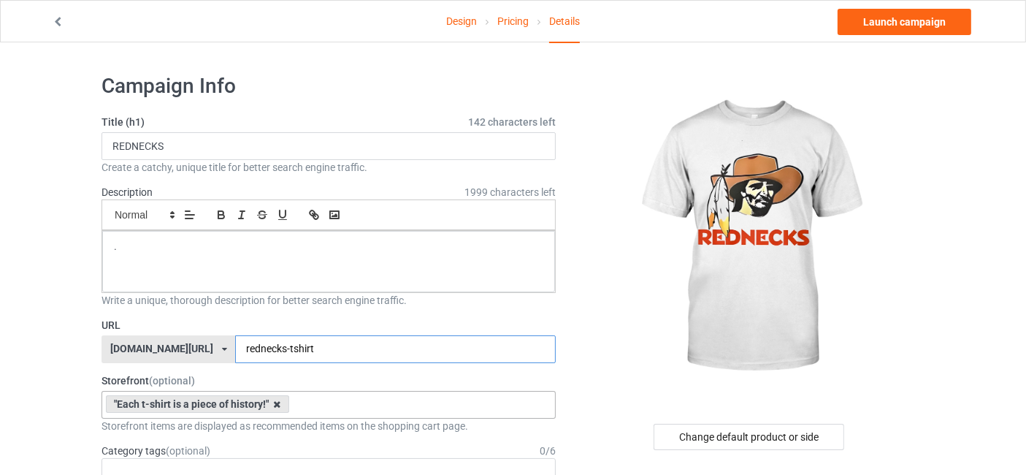
type input "rednecks-tshirt"
click at [277, 402] on icon at bounding box center [277, 403] width 7 height 9
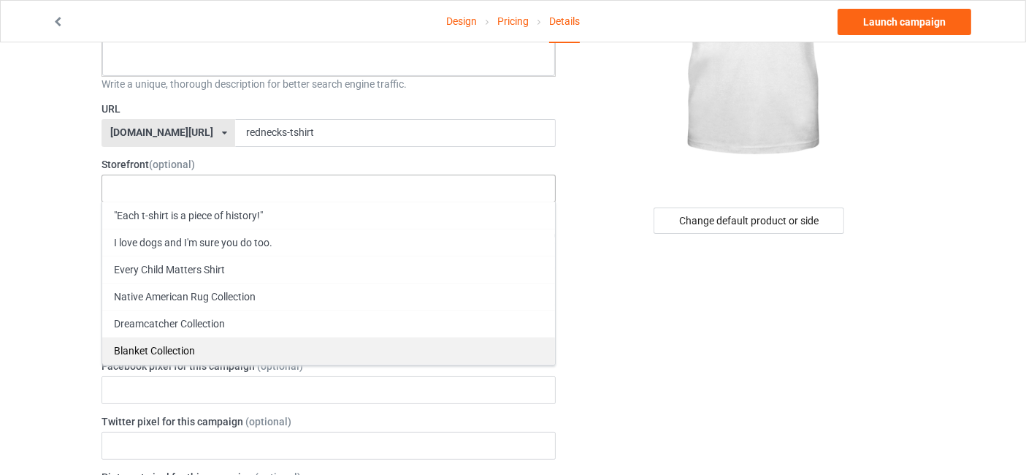
scroll to position [131, 0]
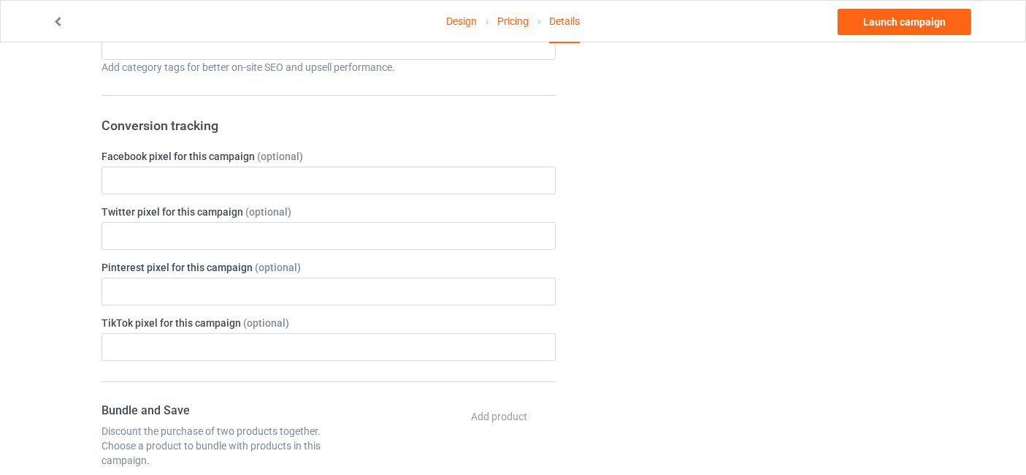
scroll to position [0, 0]
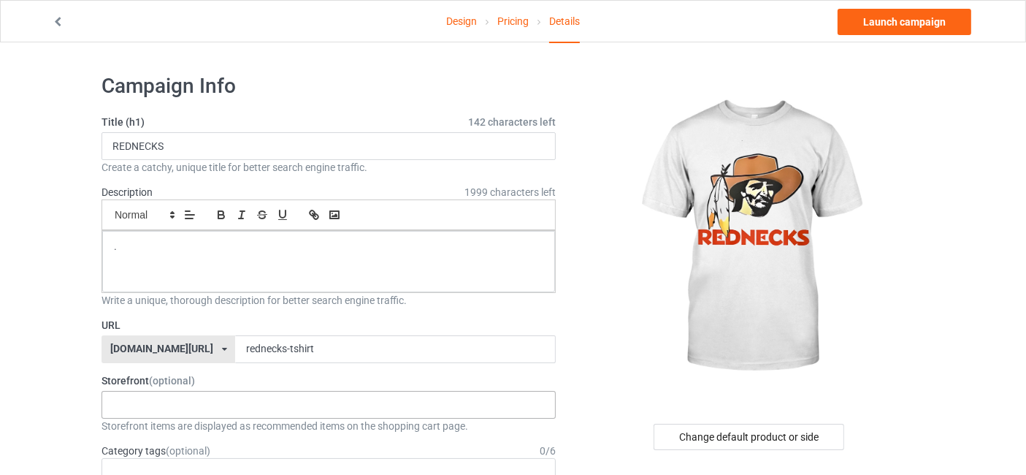
click at [150, 415] on div ""Each t-shirt is a piece of history!" I love dogs and I'm sure you do too. Ever…" at bounding box center [328, 405] width 454 height 28
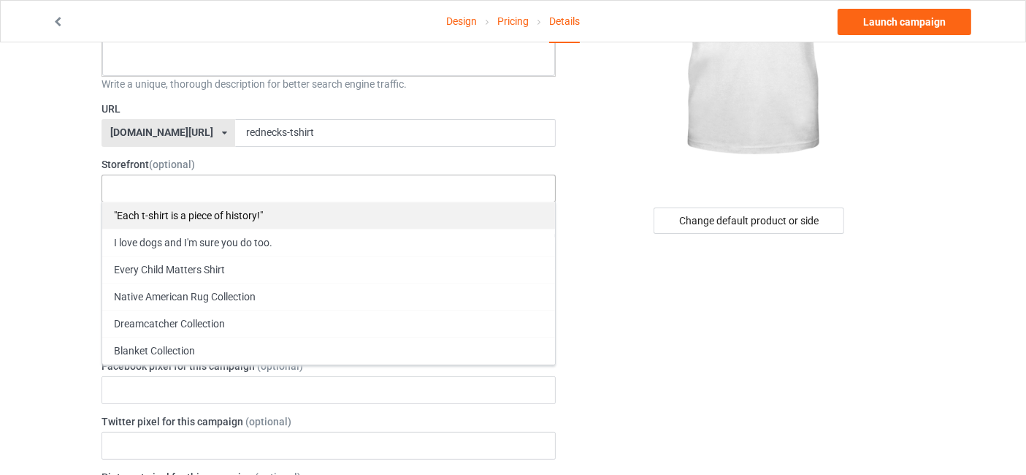
click at [213, 212] on div ""Each t-shirt is a piece of history!"" at bounding box center [328, 215] width 453 height 27
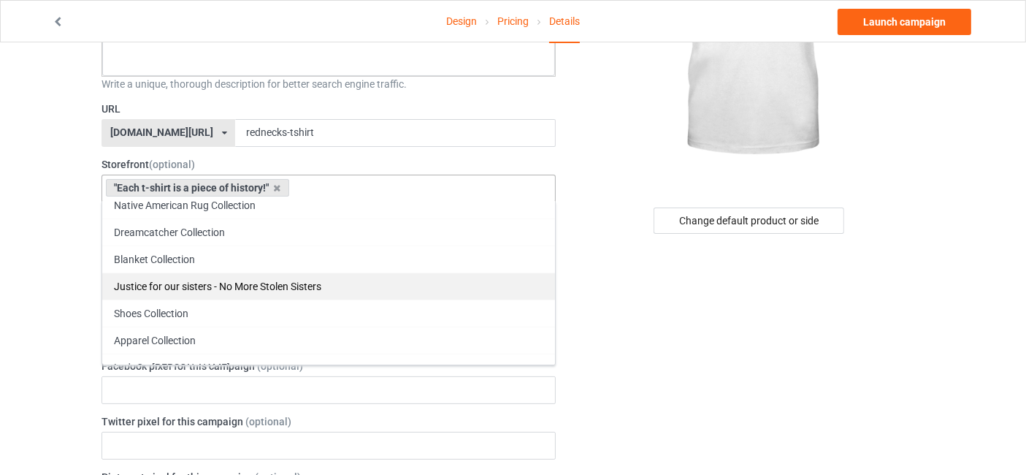
scroll to position [104, 0]
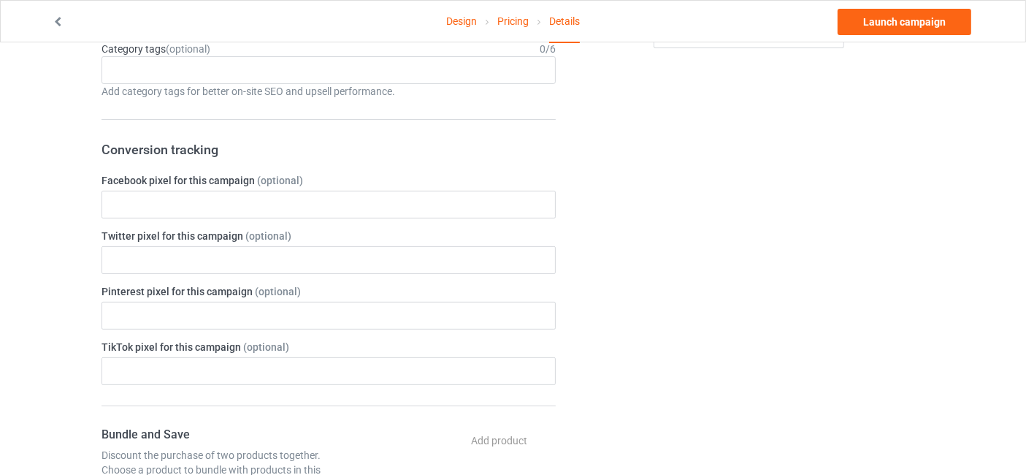
scroll to position [0, 0]
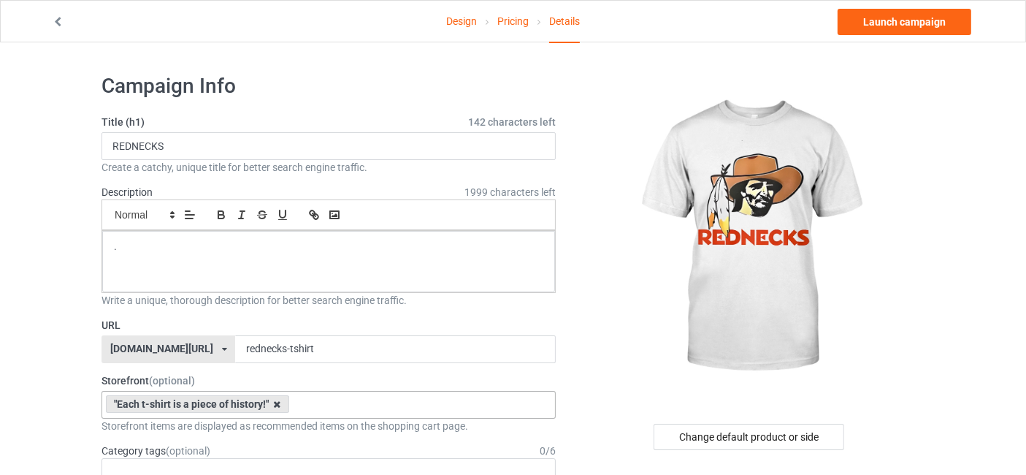
click at [277, 404] on icon at bounding box center [277, 403] width 7 height 9
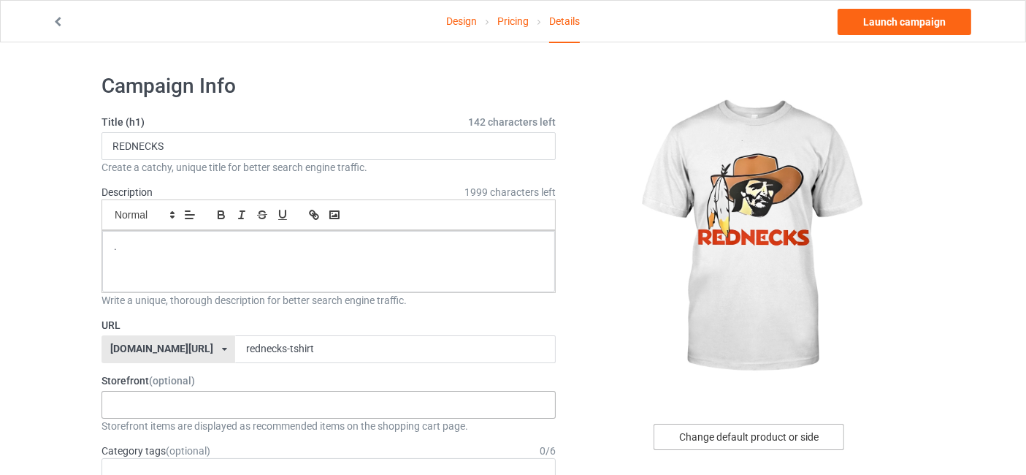
click at [738, 437] on div "Change default product or side" at bounding box center [748, 436] width 191 height 26
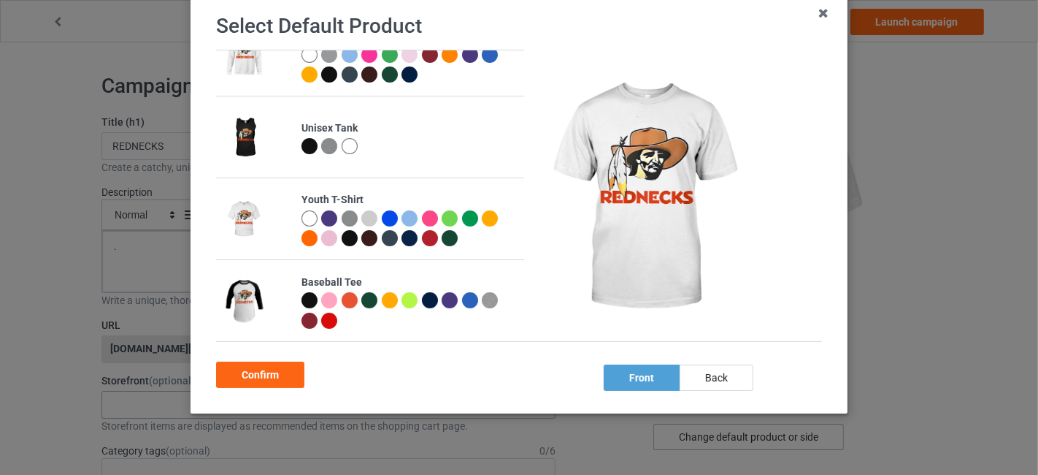
scroll to position [111, 0]
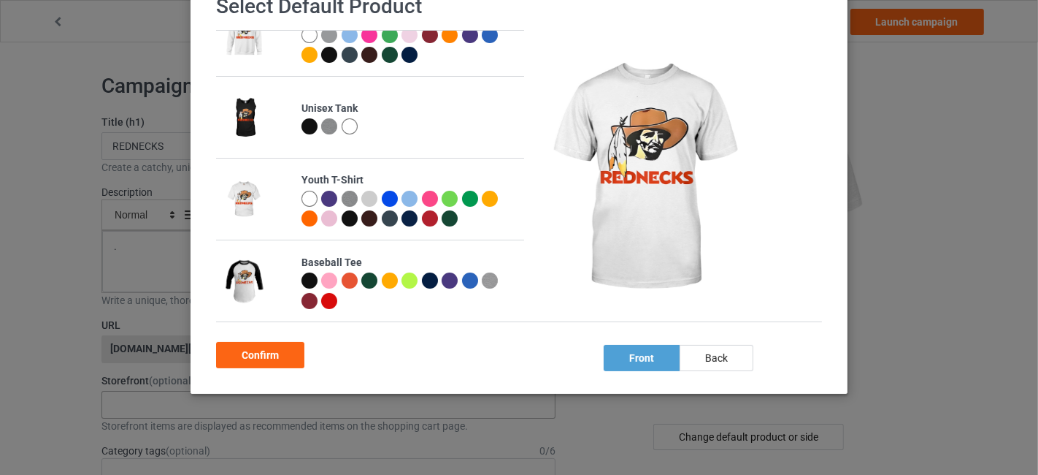
click at [273, 299] on td at bounding box center [254, 281] width 77 height 82
click at [454, 295] on div at bounding box center [409, 292] width 215 height 40
click at [435, 305] on div at bounding box center [409, 292] width 215 height 40
click at [261, 277] on td at bounding box center [254, 281] width 77 height 82
click at [242, 288] on img at bounding box center [244, 281] width 40 height 50
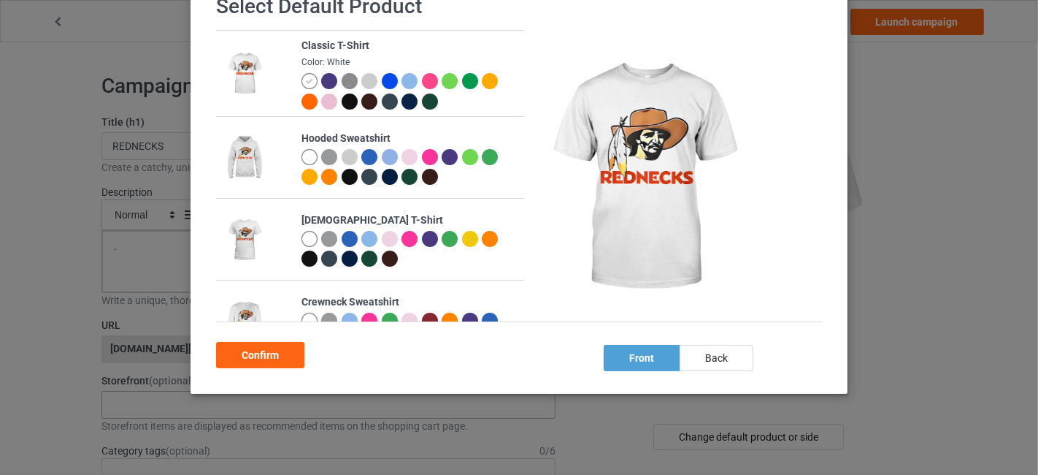
scroll to position [0, 0]
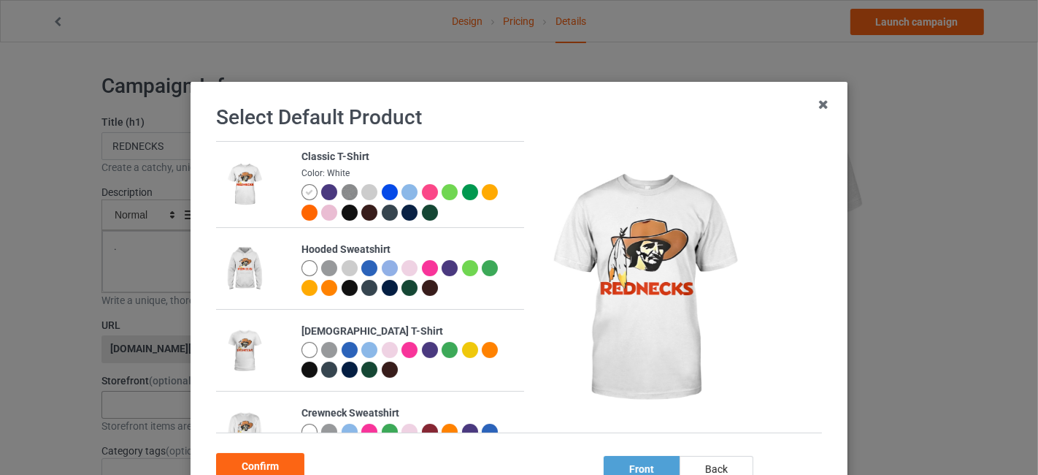
drag, startPoint x: 440, startPoint y: 231, endPoint x: 436, endPoint y: 277, distance: 46.9
click at [440, 234] on td "Hooded Sweatshirt" at bounding box center [409, 268] width 231 height 81
click at [442, 278] on div at bounding box center [452, 270] width 20 height 20
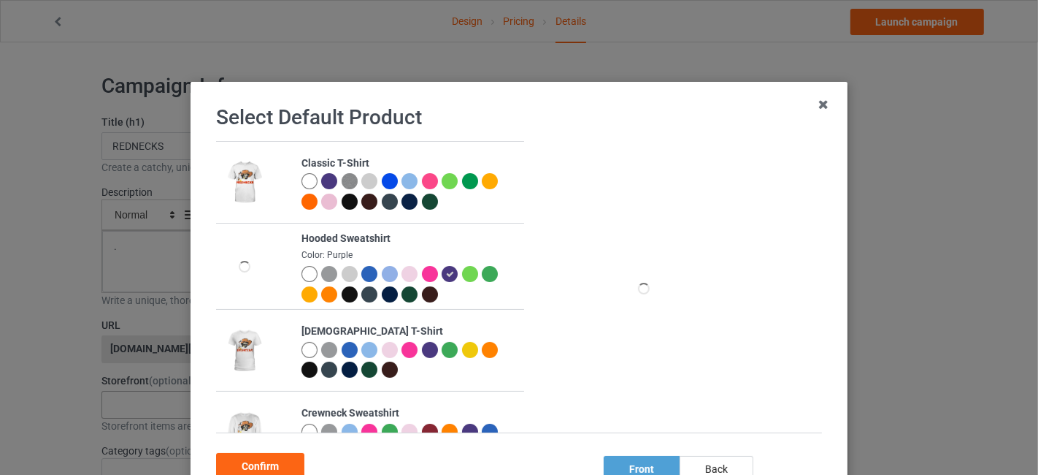
click at [442, 278] on div at bounding box center [450, 274] width 16 height 16
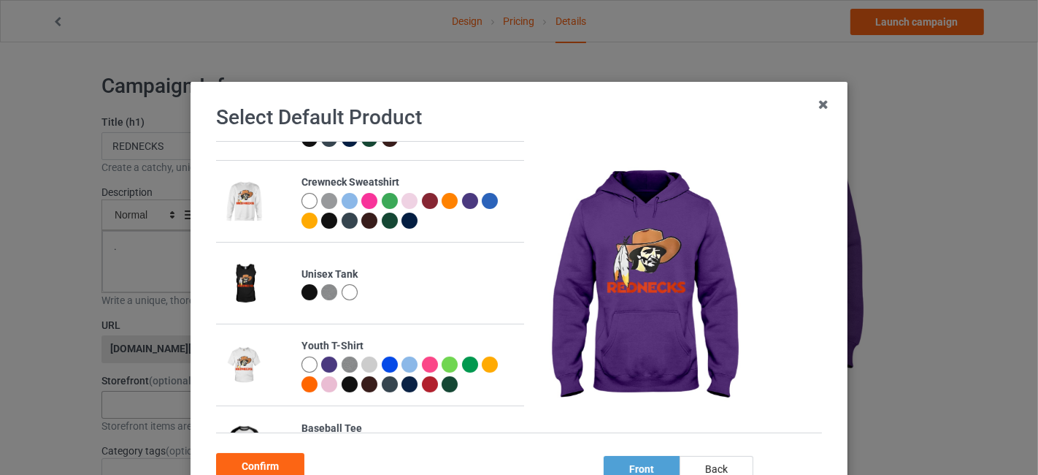
scroll to position [285, 0]
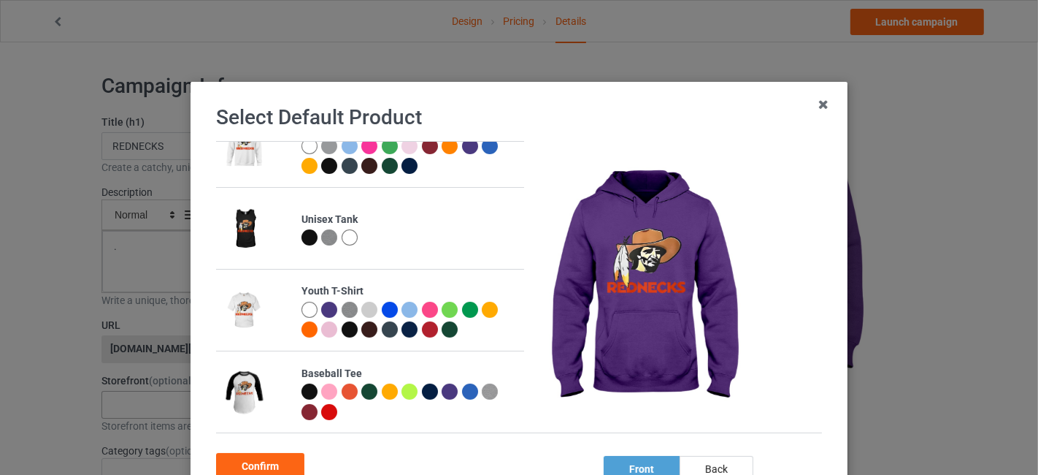
click at [321, 413] on div at bounding box center [329, 412] width 16 height 16
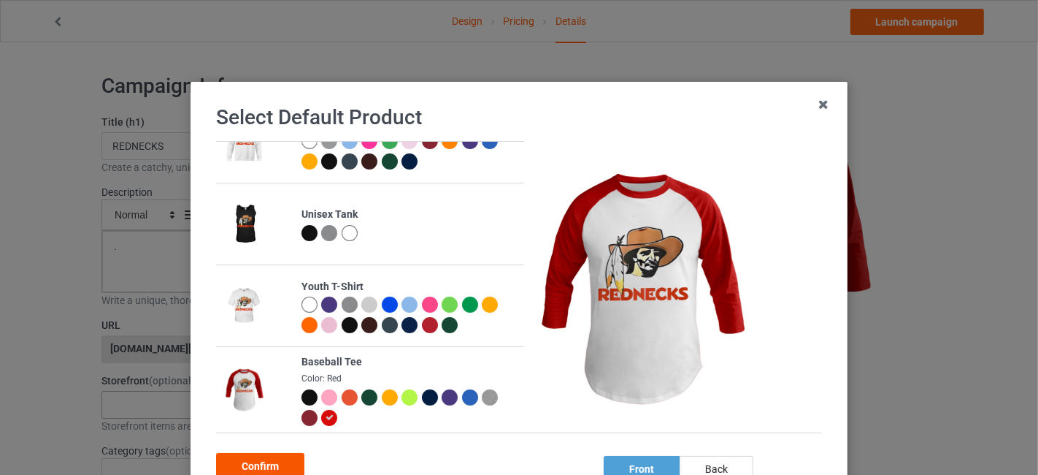
click at [269, 467] on div "Confirm" at bounding box center [260, 466] width 88 height 26
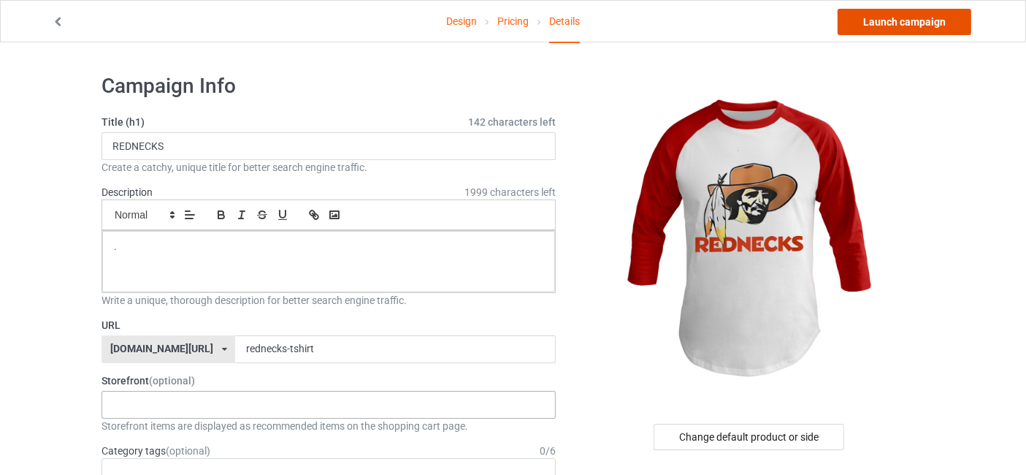
click at [908, 21] on link "Launch campaign" at bounding box center [904, 22] width 134 height 26
